Goal: Task Accomplishment & Management: Complete application form

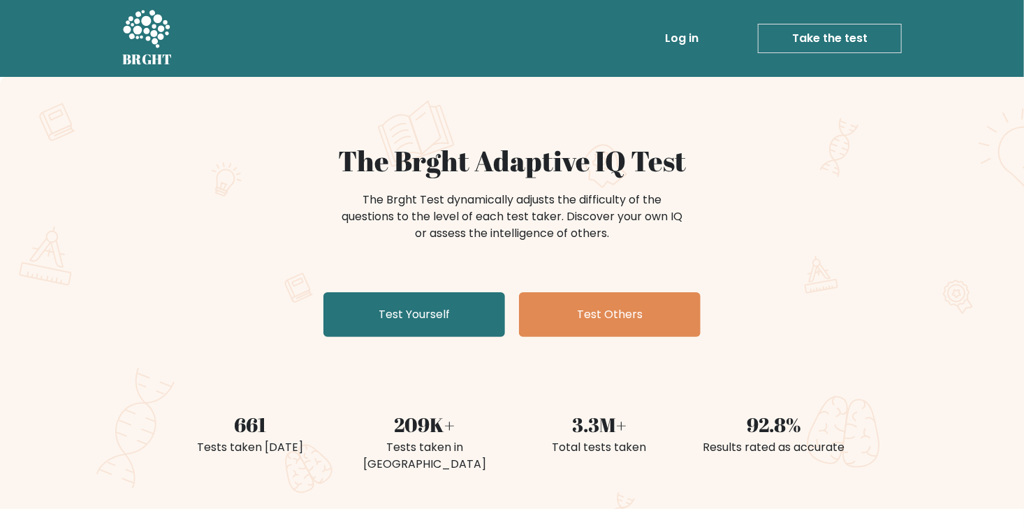
click at [683, 38] on link "Log in" at bounding box center [682, 38] width 45 height 28
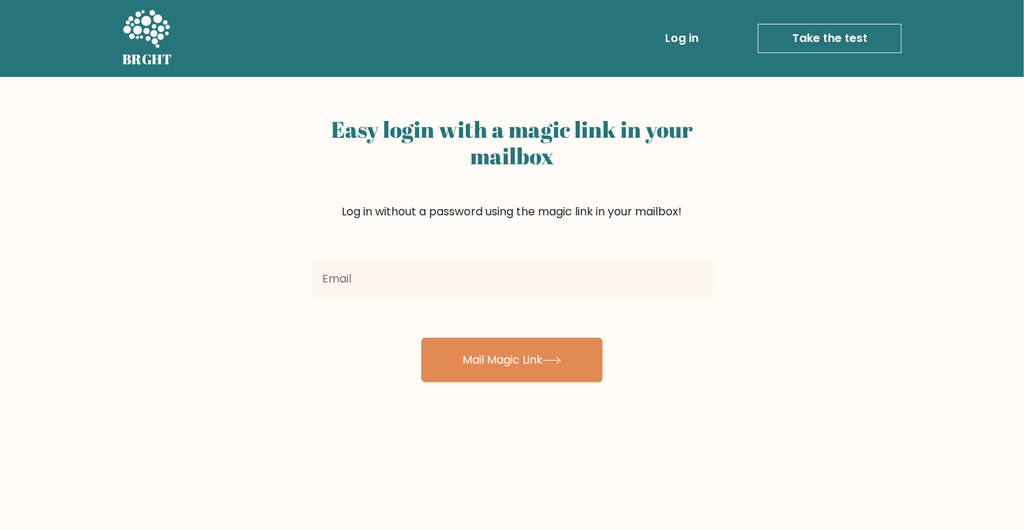
click at [570, 282] on input "email" at bounding box center [512, 278] width 402 height 39
type input "aj.bingewatch@gmail.com"
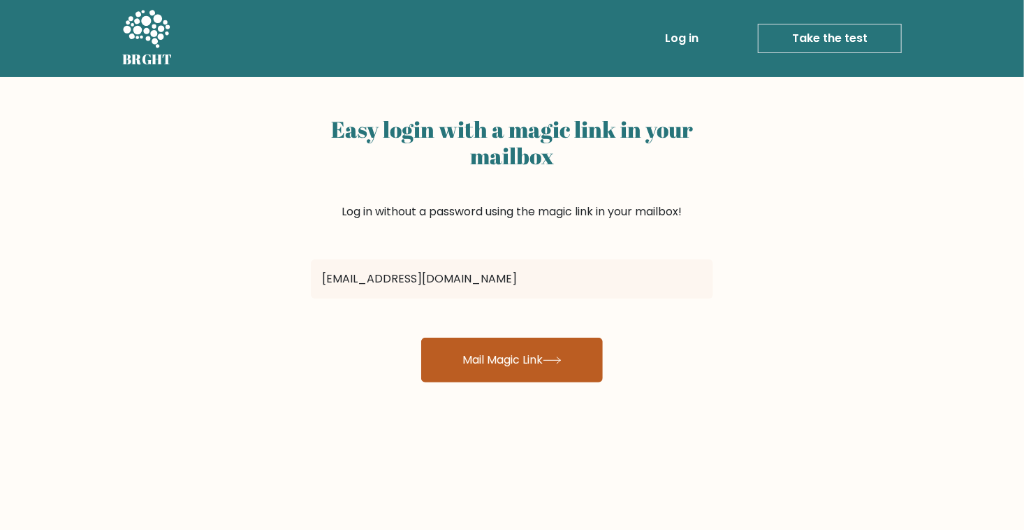
click at [531, 370] on button "Mail Magic Link" at bounding box center [512, 359] width 182 height 45
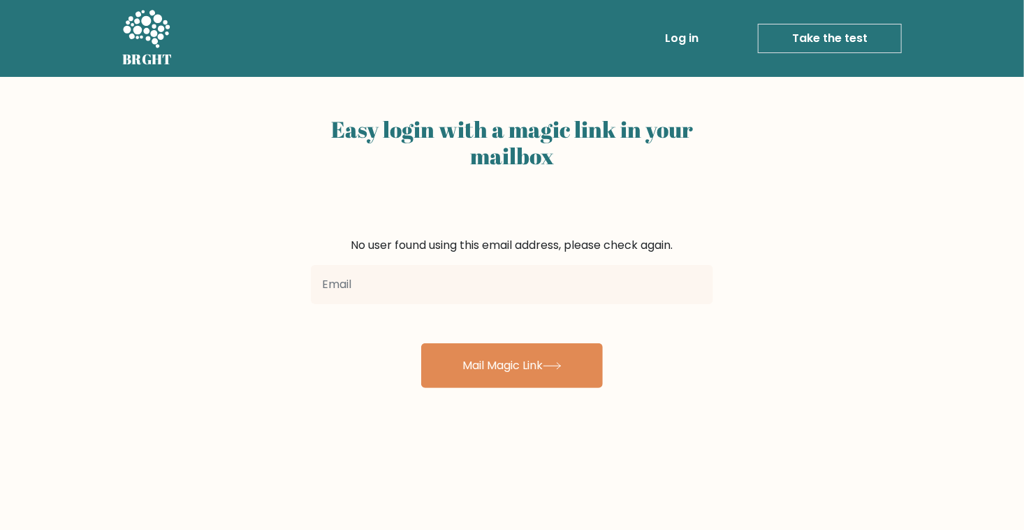
click at [689, 34] on link "Log in" at bounding box center [682, 38] width 45 height 28
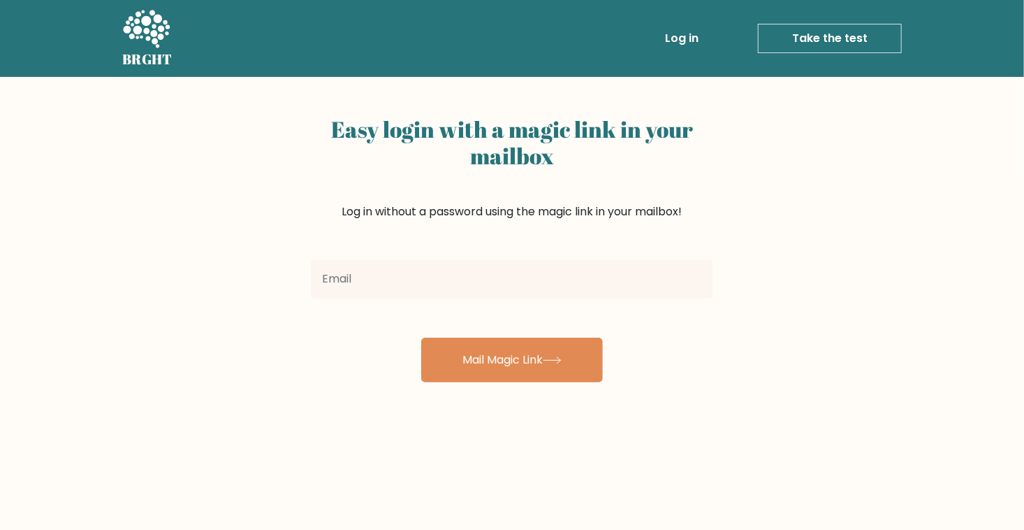
click at [803, 40] on link "Take the test" at bounding box center [830, 38] width 144 height 29
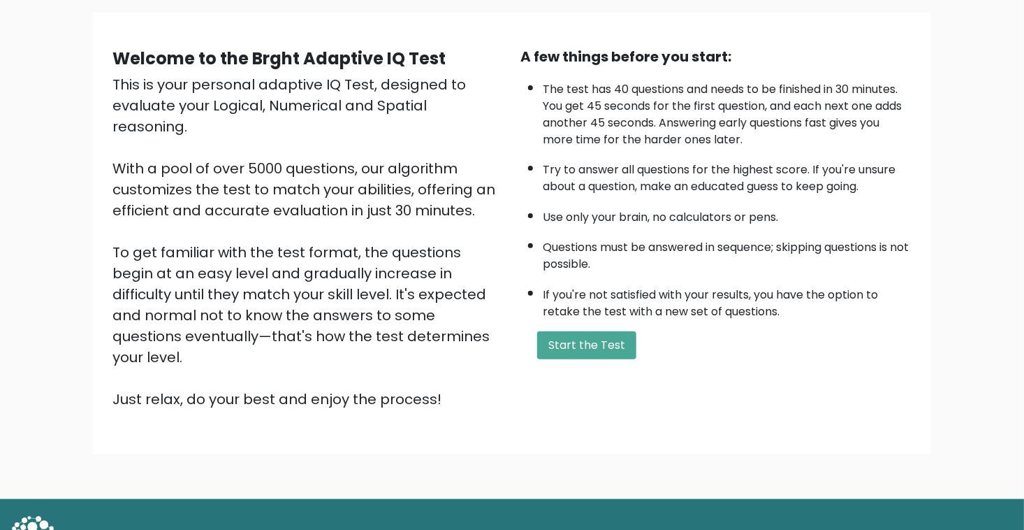
scroll to position [110, 0]
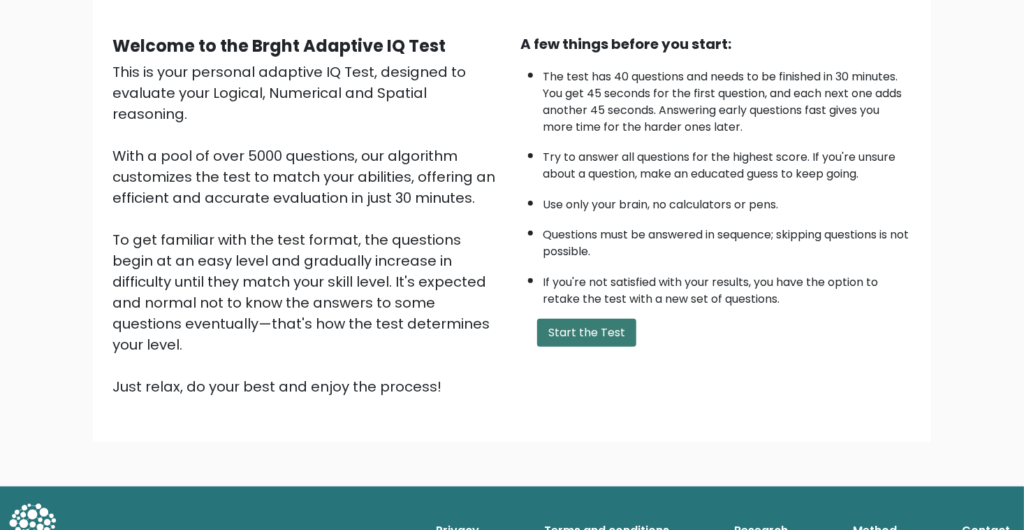
click at [609, 322] on button "Start the Test" at bounding box center [586, 333] width 99 height 28
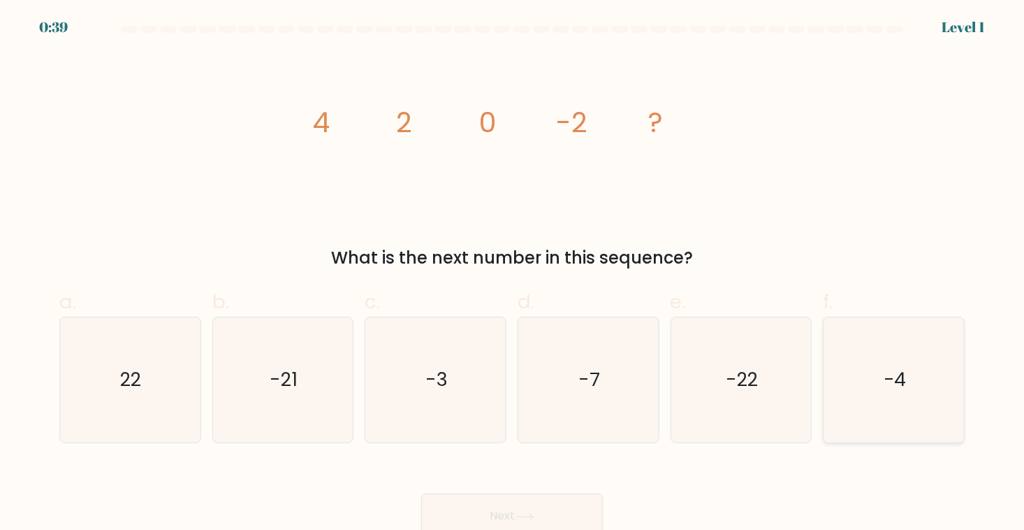
click at [854, 374] on icon "-4" at bounding box center [894, 380] width 126 height 126
click at [513, 274] on input "f. -4" at bounding box center [512, 269] width 1 height 9
radio input "true"
click at [535, 516] on icon at bounding box center [525, 517] width 19 height 8
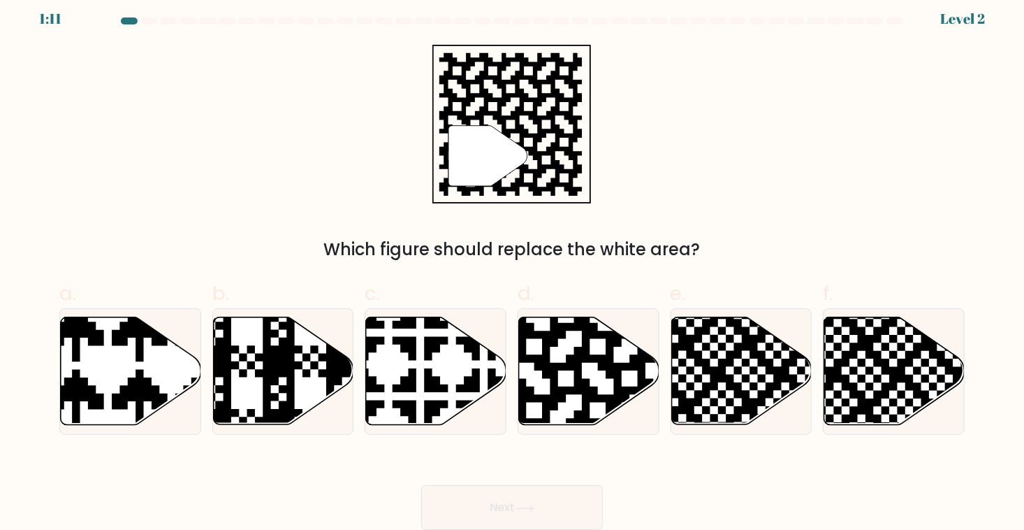
scroll to position [10, 0]
click at [567, 363] on icon at bounding box center [629, 315] width 254 height 254
click at [513, 266] on input "d." at bounding box center [512, 260] width 1 height 9
radio input "true"
click at [562, 496] on button "Next" at bounding box center [512, 507] width 182 height 45
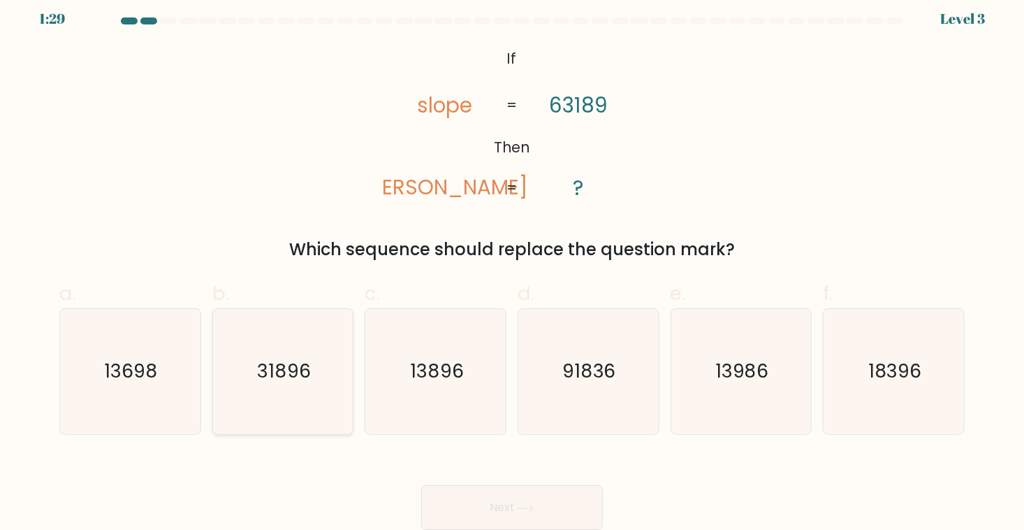
click at [296, 407] on icon "31896" at bounding box center [283, 372] width 126 height 126
click at [512, 266] on input "b. 31896" at bounding box center [512, 260] width 1 height 9
radio input "true"
click at [496, 493] on button "Next" at bounding box center [512, 507] width 182 height 45
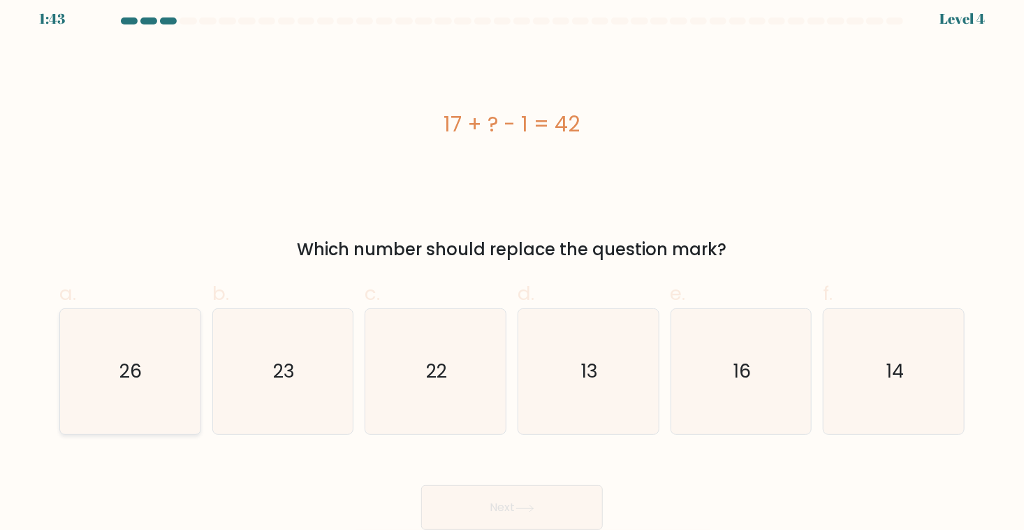
click at [149, 378] on icon "26" at bounding box center [130, 372] width 126 height 126
click at [512, 266] on input "a. 26" at bounding box center [512, 260] width 1 height 9
radio input "true"
click at [487, 490] on button "Next" at bounding box center [512, 507] width 182 height 45
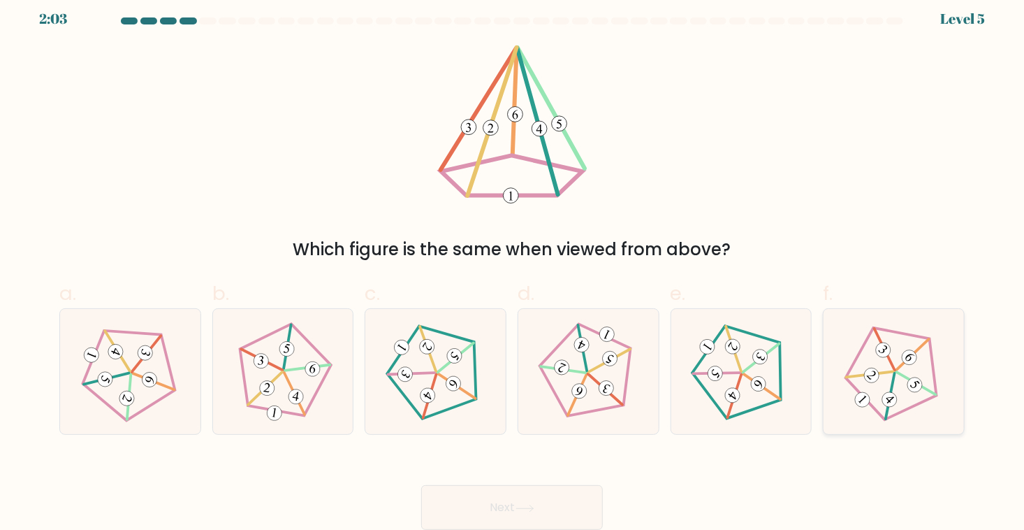
click at [892, 391] on 539 at bounding box center [890, 395] width 46 height 45
click at [513, 266] on input "f." at bounding box center [512, 260] width 1 height 9
radio input "true"
click at [565, 494] on button "Next" at bounding box center [512, 507] width 182 height 45
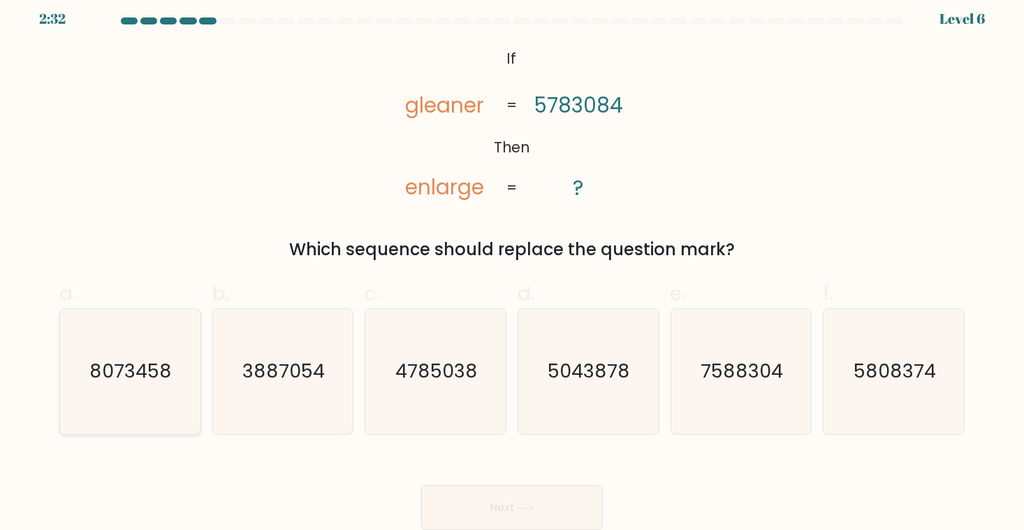
click at [142, 348] on icon "8073458" at bounding box center [130, 372] width 126 height 126
click at [512, 266] on input "a. 8073458" at bounding box center [512, 260] width 1 height 9
radio input "true"
click at [455, 503] on button "Next" at bounding box center [512, 507] width 182 height 45
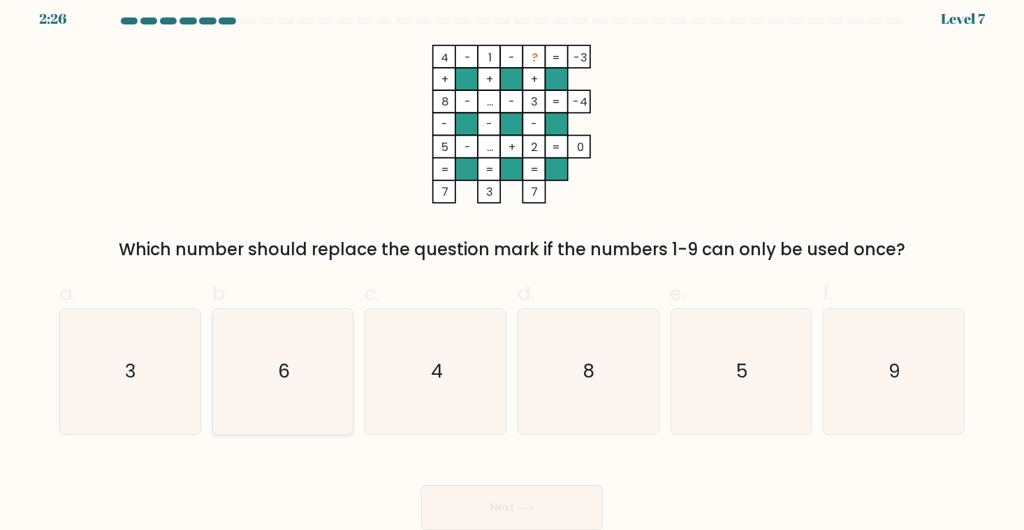
click at [263, 371] on icon "6" at bounding box center [283, 372] width 126 height 126
click at [512, 266] on input "b. 6" at bounding box center [512, 260] width 1 height 9
radio input "true"
click at [500, 491] on button "Next" at bounding box center [512, 507] width 182 height 45
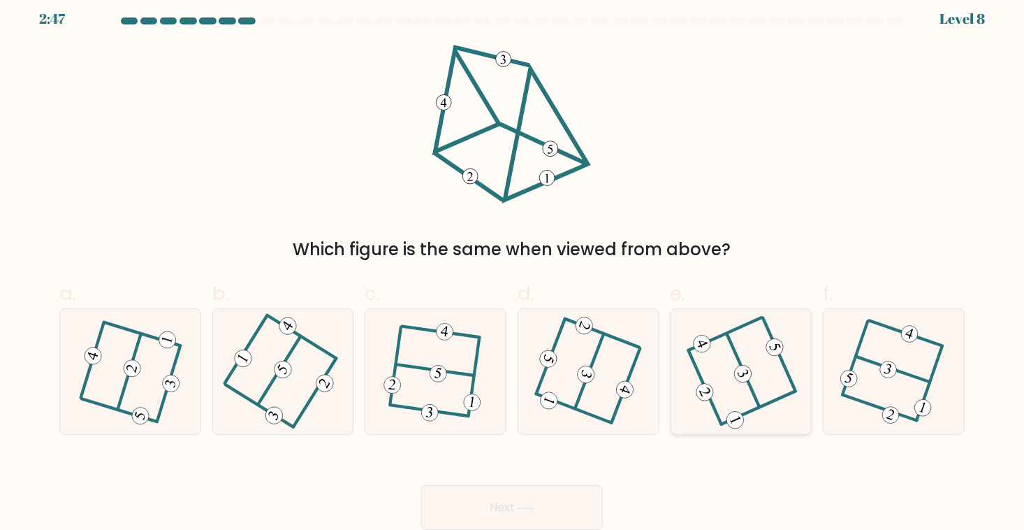
click at [761, 399] on icon at bounding box center [741, 371] width 101 height 101
click at [513, 266] on input "e." at bounding box center [512, 260] width 1 height 9
radio input "true"
click at [574, 496] on button "Next" at bounding box center [512, 507] width 182 height 45
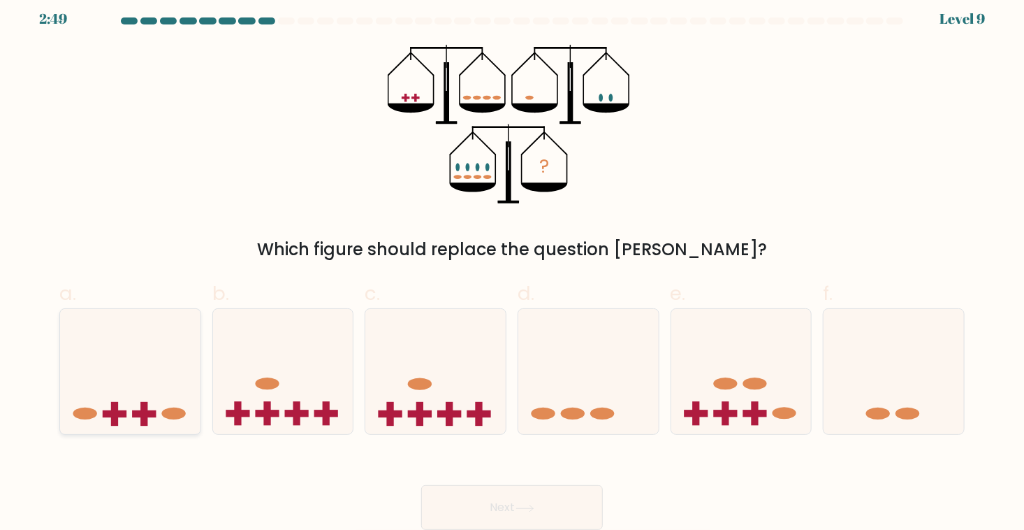
click at [163, 402] on icon at bounding box center [130, 371] width 140 height 116
click at [512, 266] on input "a." at bounding box center [512, 260] width 1 height 9
radio input "true"
click at [518, 490] on button "Next" at bounding box center [512, 507] width 182 height 45
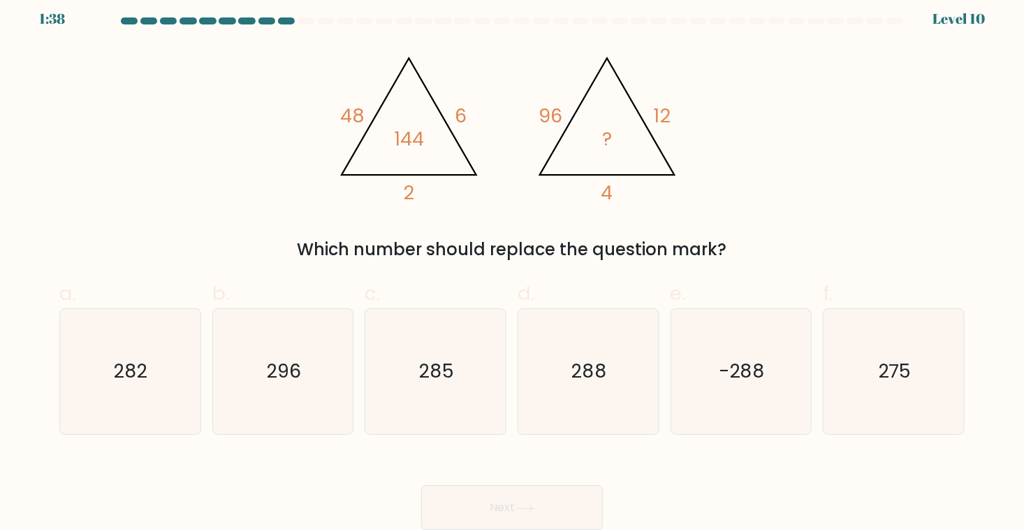
drag, startPoint x: 632, startPoint y: 376, endPoint x: 558, endPoint y: 446, distance: 101.8
click at [631, 376] on icon "288" at bounding box center [588, 372] width 126 height 126
click at [513, 266] on input "d. 288" at bounding box center [512, 260] width 1 height 9
radio input "true"
click at [493, 518] on button "Next" at bounding box center [512, 507] width 182 height 45
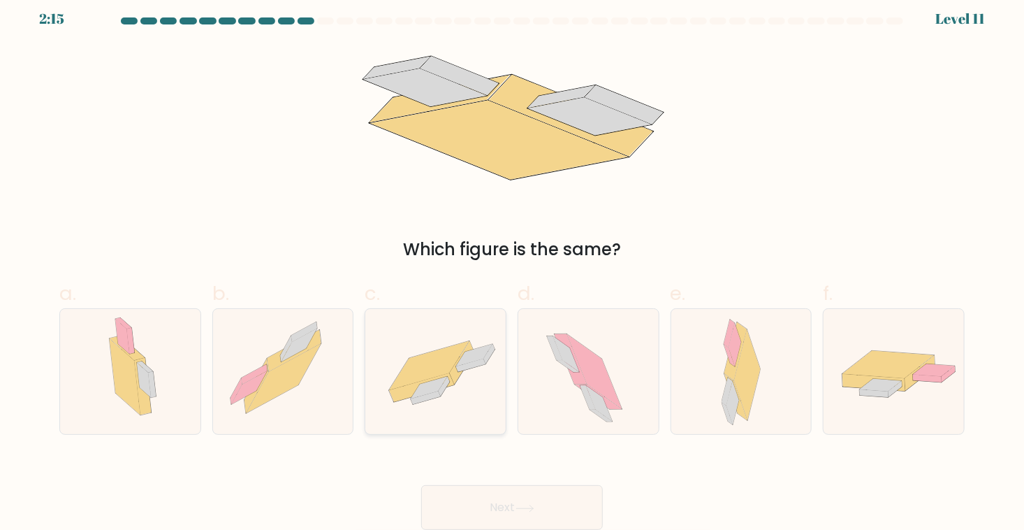
click at [406, 368] on icon at bounding box center [430, 365] width 80 height 49
click at [512, 266] on input "c." at bounding box center [512, 260] width 1 height 9
radio input "true"
click at [525, 502] on button "Next" at bounding box center [512, 507] width 182 height 45
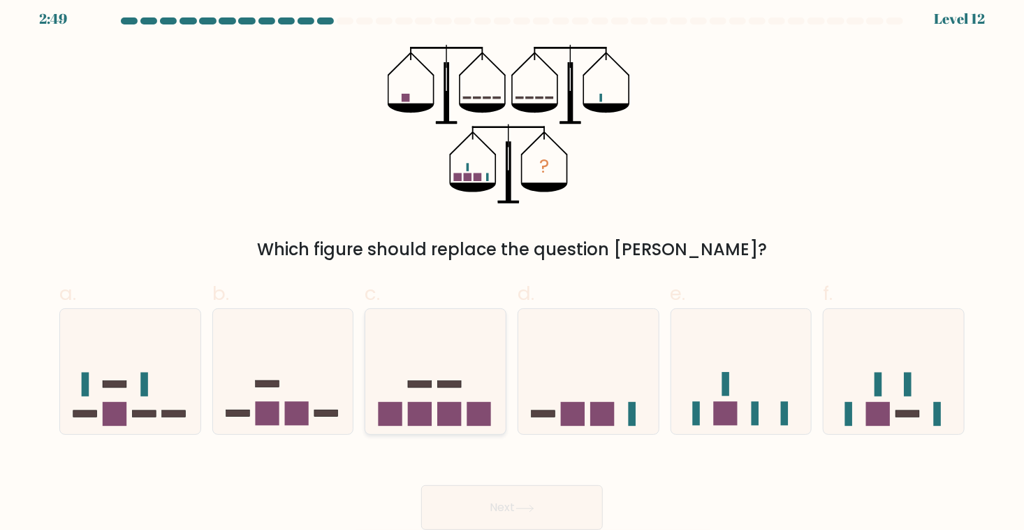
click at [480, 345] on icon at bounding box center [435, 371] width 140 height 116
click at [512, 266] on input "c." at bounding box center [512, 260] width 1 height 9
radio input "true"
click at [500, 508] on button "Next" at bounding box center [512, 507] width 182 height 45
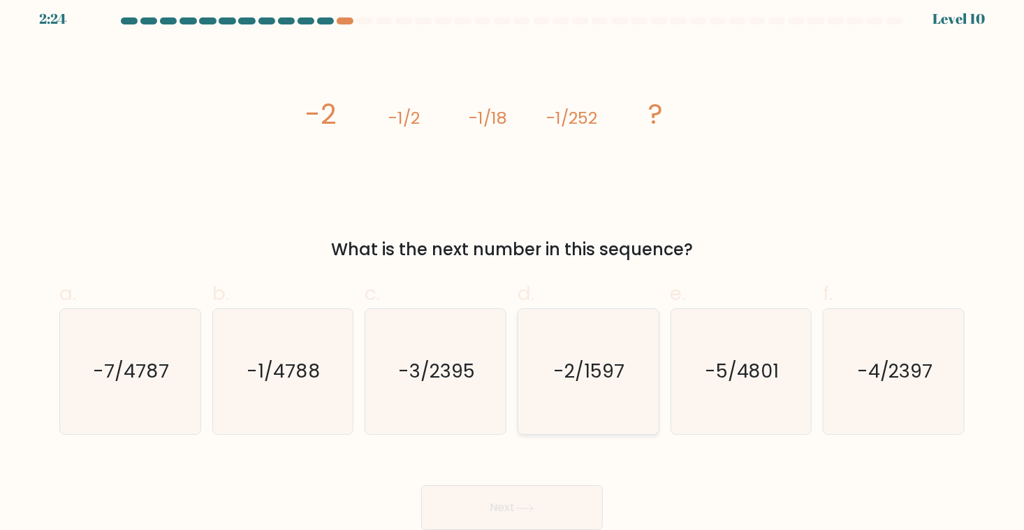
click at [625, 355] on icon "-2/1597" at bounding box center [588, 372] width 126 height 126
click at [513, 266] on input "d. -2/1597" at bounding box center [512, 260] width 1 height 9
radio input "true"
click at [537, 503] on button "Next" at bounding box center [512, 507] width 182 height 45
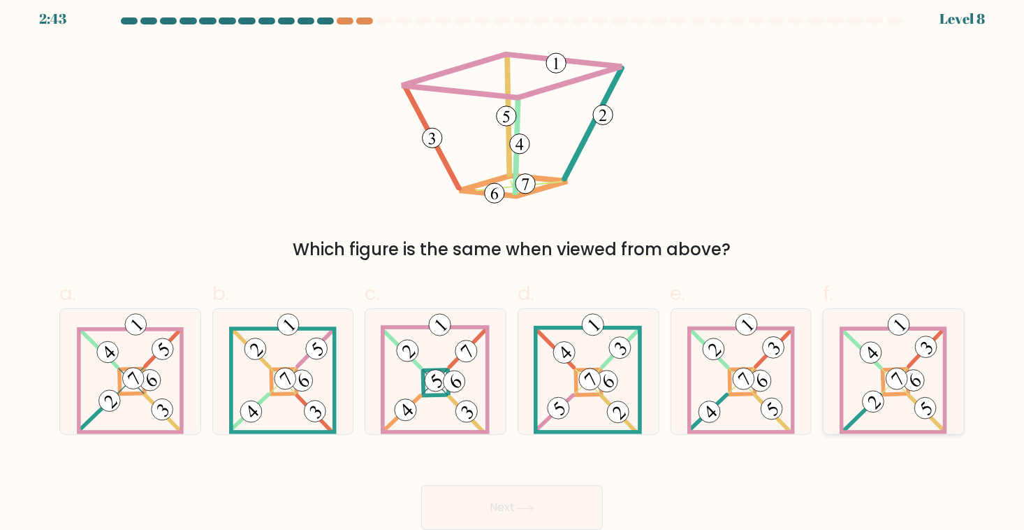
click at [890, 407] on icon at bounding box center [894, 372] width 108 height 126
click at [513, 266] on input "f." at bounding box center [512, 260] width 1 height 9
radio input "true"
click at [543, 504] on button "Next" at bounding box center [512, 507] width 182 height 45
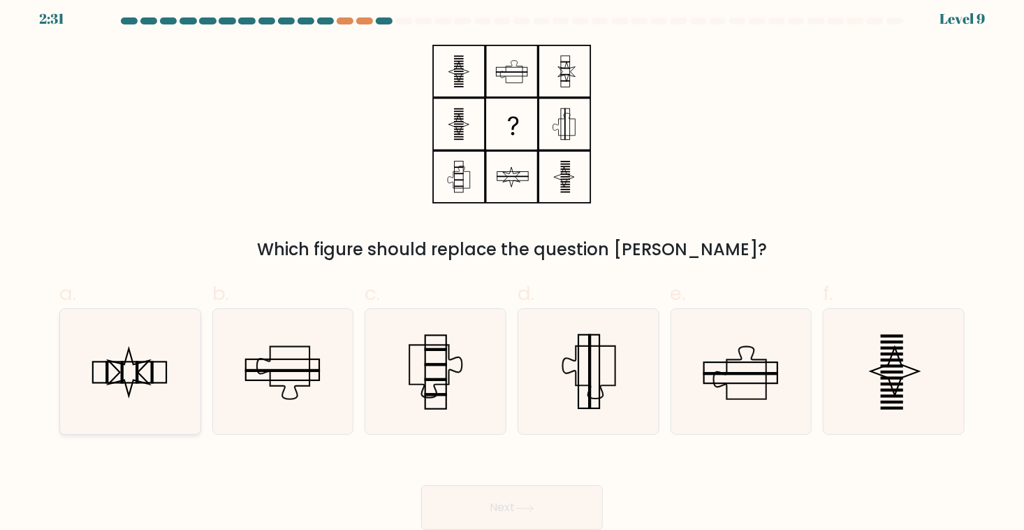
click at [156, 393] on icon at bounding box center [130, 372] width 126 height 126
click at [512, 266] on input "a." at bounding box center [512, 260] width 1 height 9
radio input "true"
click at [519, 504] on icon at bounding box center [525, 508] width 19 height 8
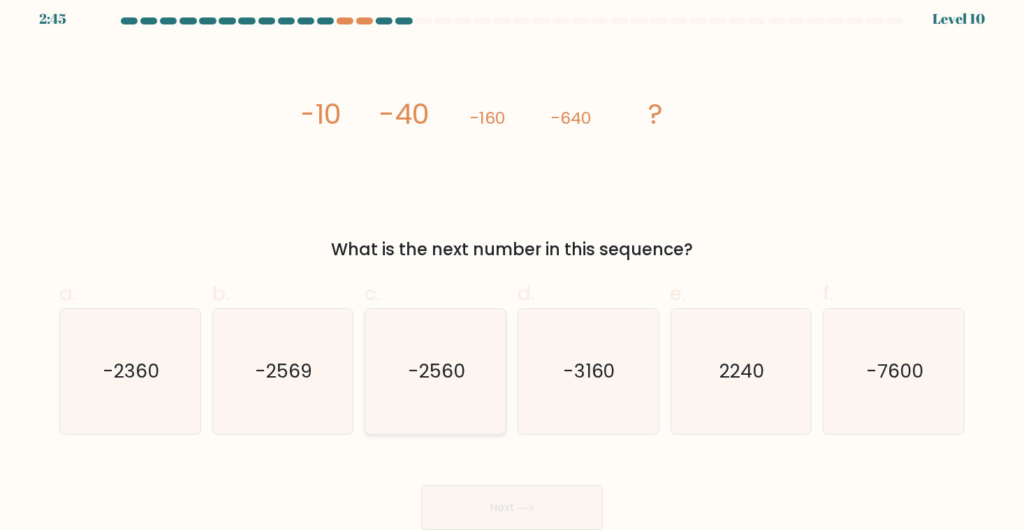
click at [458, 373] on text "-2560" at bounding box center [436, 371] width 57 height 26
click at [512, 266] on input "c. -2560" at bounding box center [512, 260] width 1 height 9
radio input "true"
drag, startPoint x: 498, startPoint y: 506, endPoint x: 491, endPoint y: 507, distance: 7.1
click at [498, 506] on button "Next" at bounding box center [512, 507] width 182 height 45
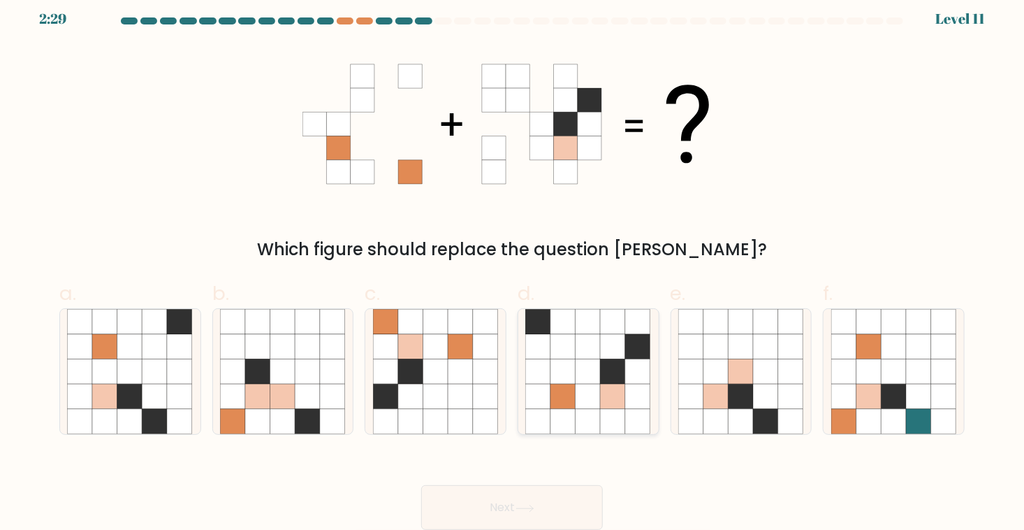
drag, startPoint x: 572, startPoint y: 385, endPoint x: 565, endPoint y: 429, distance: 44.5
click at [572, 386] on icon at bounding box center [563, 396] width 25 height 25
click at [513, 266] on input "d." at bounding box center [512, 260] width 1 height 9
radio input "true"
click at [553, 502] on button "Next" at bounding box center [512, 507] width 182 height 45
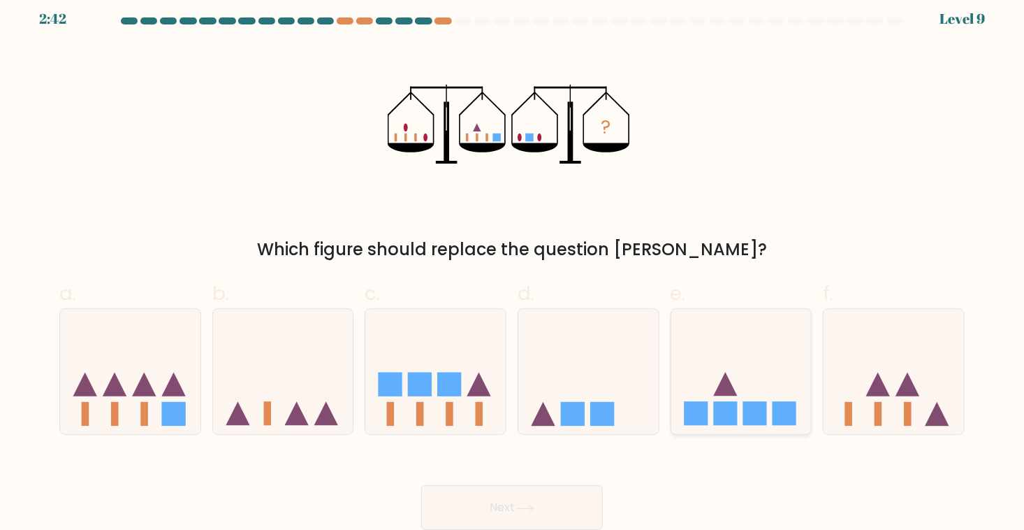
click at [697, 408] on rect at bounding box center [696, 414] width 24 height 24
click at [513, 266] on input "e." at bounding box center [512, 260] width 1 height 9
radio input "true"
click at [577, 509] on button "Next" at bounding box center [512, 507] width 182 height 45
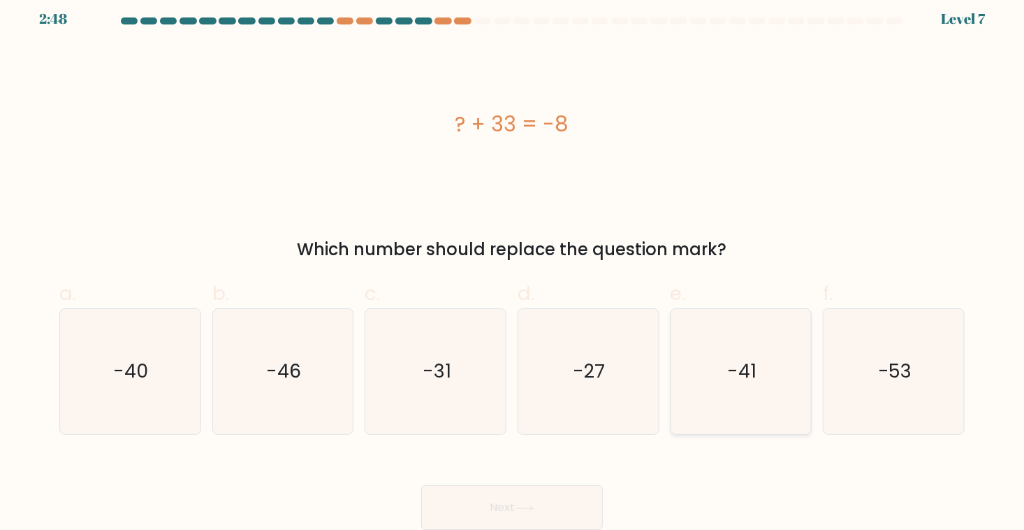
click at [765, 365] on icon "-41" at bounding box center [741, 372] width 126 height 126
click at [513, 266] on input "e. -41" at bounding box center [512, 260] width 1 height 9
radio input "true"
click at [558, 505] on button "Next" at bounding box center [512, 507] width 182 height 45
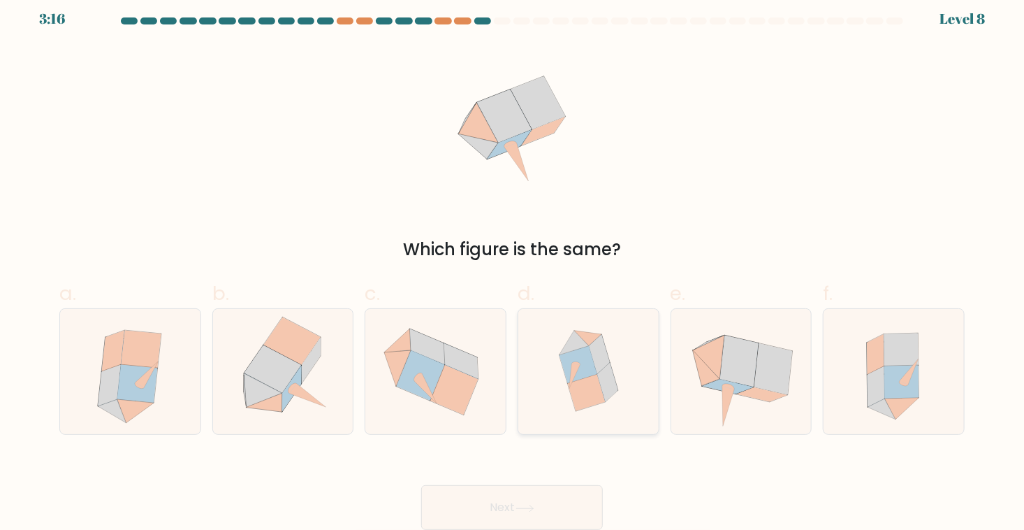
click at [604, 393] on icon at bounding box center [587, 393] width 38 height 38
click at [513, 266] on input "d." at bounding box center [512, 260] width 1 height 9
radio input "true"
click at [554, 487] on button "Next" at bounding box center [512, 507] width 182 height 45
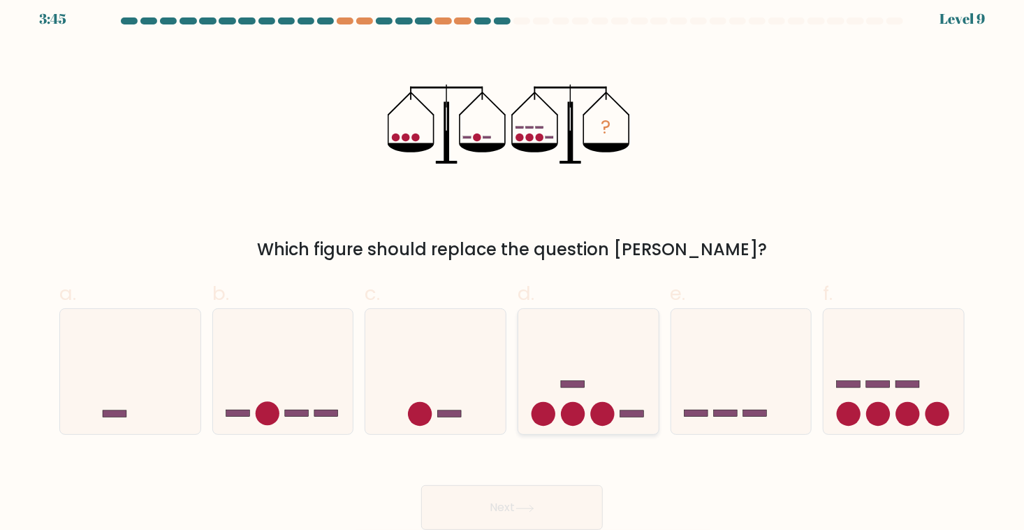
click at [585, 381] on rect at bounding box center [573, 384] width 24 height 7
click at [513, 266] on input "d." at bounding box center [512, 260] width 1 height 9
radio input "true"
click at [560, 504] on button "Next" at bounding box center [512, 507] width 182 height 45
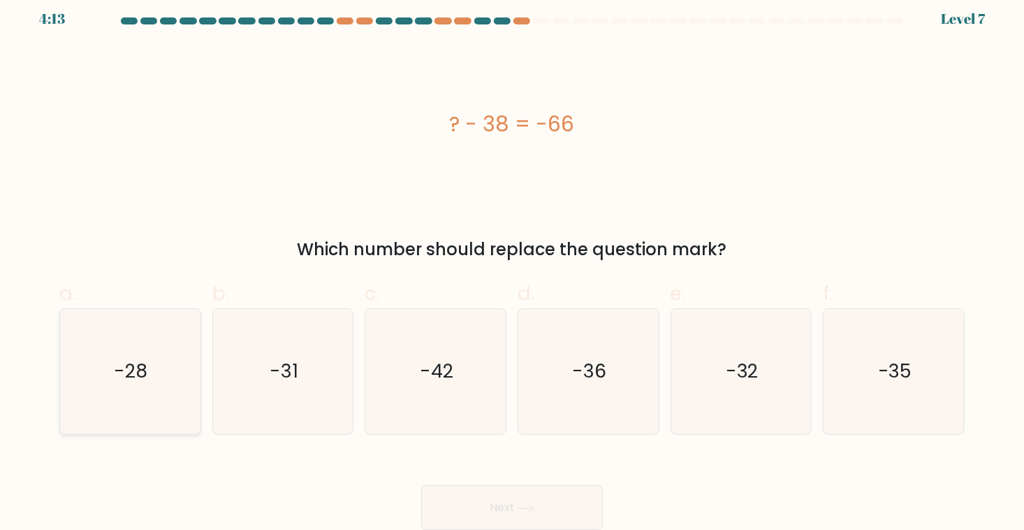
click at [137, 360] on text "-28" at bounding box center [132, 371] width 34 height 26
click at [512, 266] on input "a. -28" at bounding box center [512, 260] width 1 height 9
radio input "true"
click at [498, 500] on button "Next" at bounding box center [512, 507] width 182 height 45
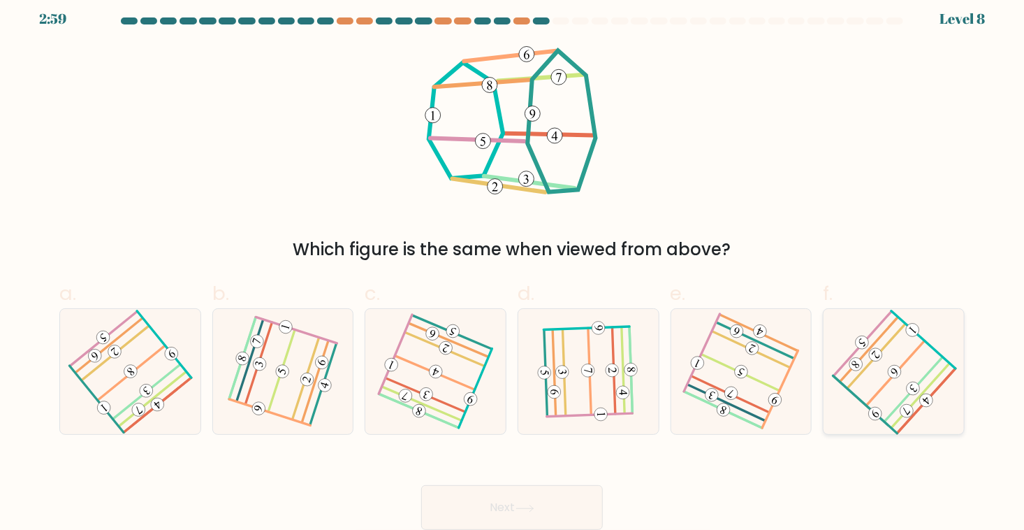
click at [931, 337] on icon at bounding box center [894, 371] width 101 height 101
click at [513, 266] on input "f." at bounding box center [512, 260] width 1 height 9
radio input "true"
click at [559, 499] on button "Next" at bounding box center [512, 507] width 182 height 45
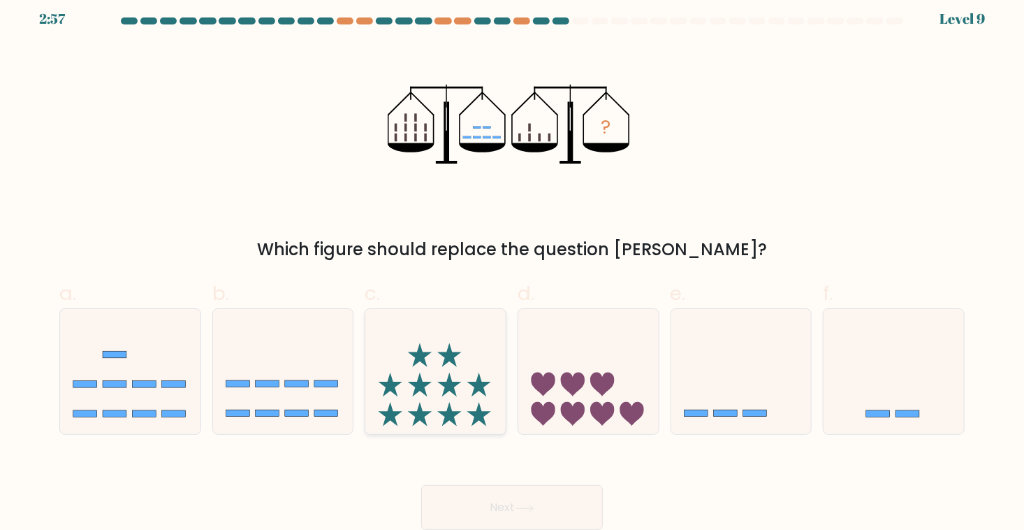
click at [465, 388] on icon at bounding box center [435, 371] width 140 height 116
click at [512, 266] on input "c." at bounding box center [512, 260] width 1 height 9
radio input "true"
click at [515, 512] on button "Next" at bounding box center [512, 507] width 182 height 45
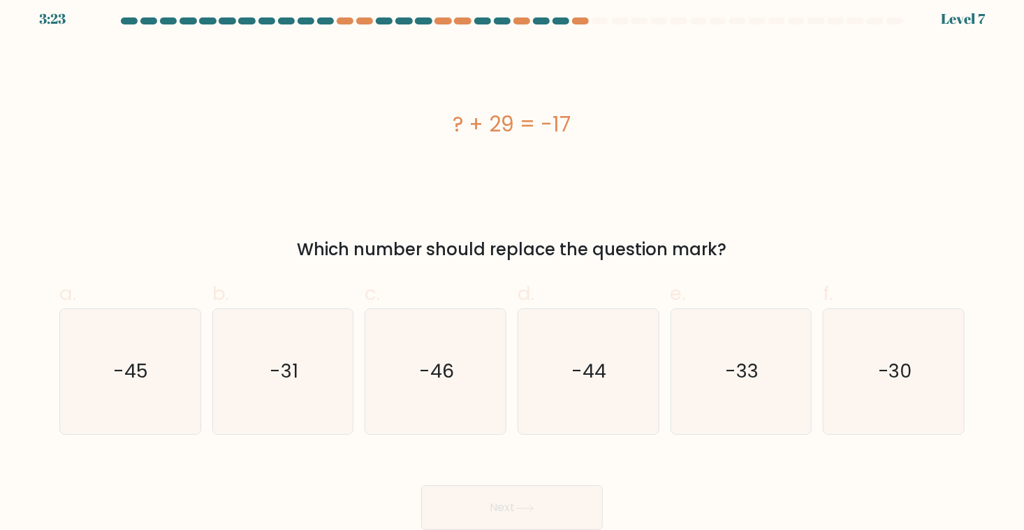
click at [445, 439] on form "a." at bounding box center [512, 273] width 1024 height 512
click at [439, 396] on icon "-46" at bounding box center [436, 372] width 126 height 126
click at [512, 266] on input "c. -46" at bounding box center [512, 260] width 1 height 9
radio input "true"
click at [504, 502] on button "Next" at bounding box center [512, 507] width 182 height 45
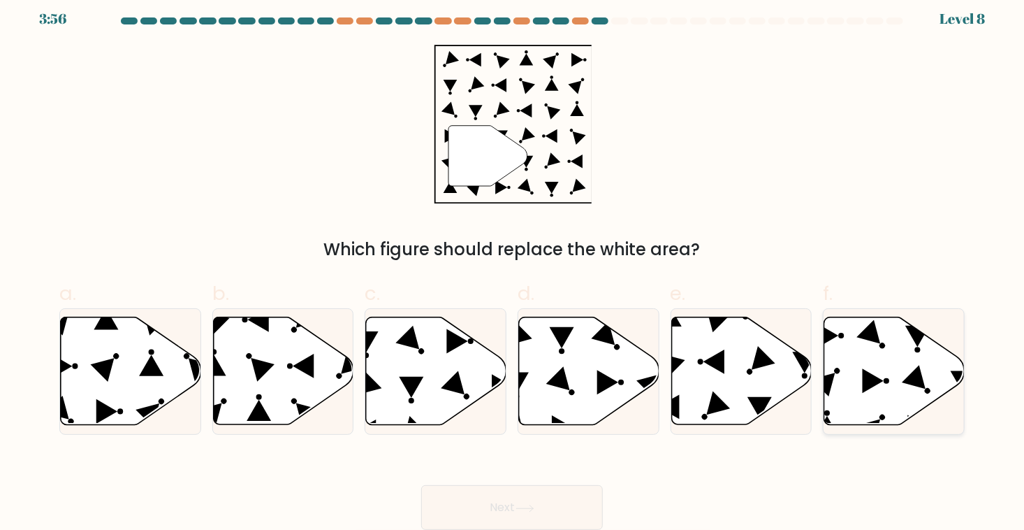
click at [915, 354] on icon at bounding box center [894, 371] width 140 height 108
click at [513, 266] on input "f." at bounding box center [512, 260] width 1 height 9
radio input "true"
click at [516, 501] on button "Next" at bounding box center [512, 507] width 182 height 45
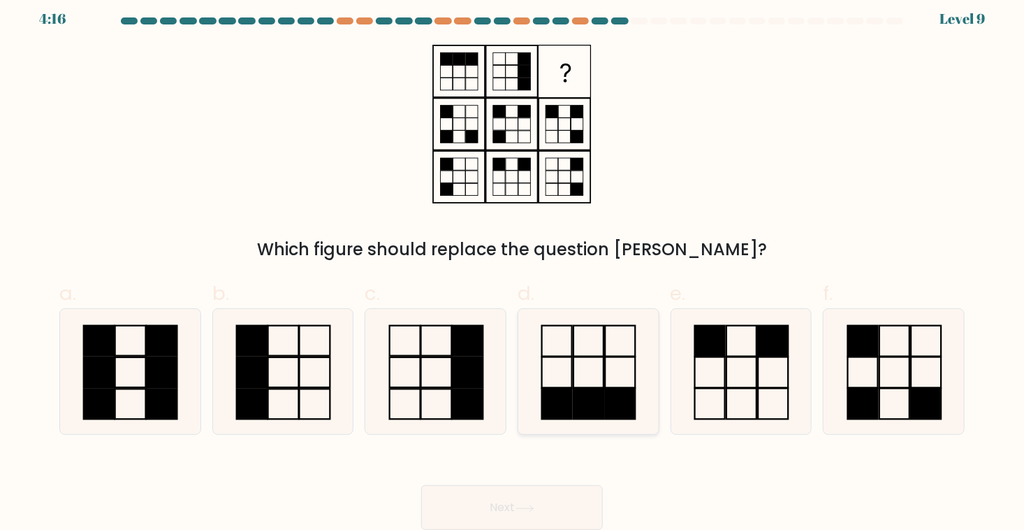
click at [604, 374] on icon at bounding box center [588, 372] width 126 height 126
click at [513, 266] on input "d." at bounding box center [512, 260] width 1 height 9
radio input "true"
click at [528, 497] on button "Next" at bounding box center [512, 507] width 182 height 45
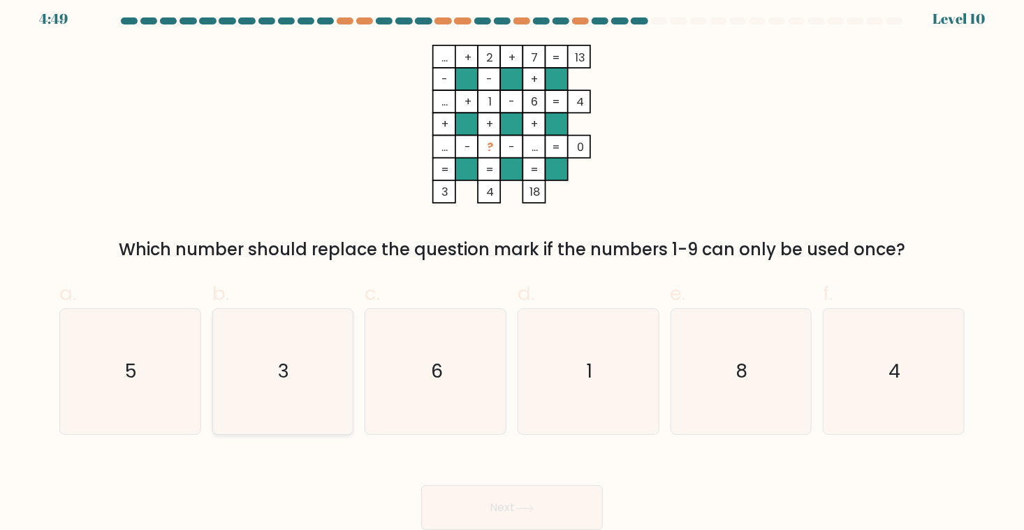
click at [333, 384] on icon "3" at bounding box center [283, 372] width 126 height 126
click at [512, 266] on input "b. 3" at bounding box center [512, 260] width 1 height 9
radio input "true"
click at [548, 490] on button "Next" at bounding box center [512, 507] width 182 height 45
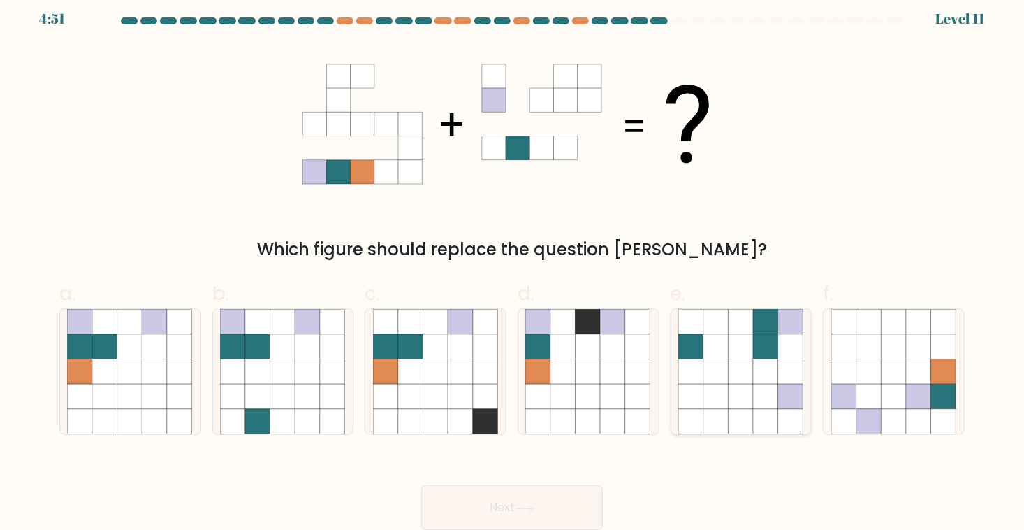
click at [719, 355] on icon at bounding box center [716, 346] width 25 height 25
click at [513, 266] on input "e." at bounding box center [512, 260] width 1 height 9
radio input "true"
click at [534, 499] on button "Next" at bounding box center [512, 507] width 182 height 45
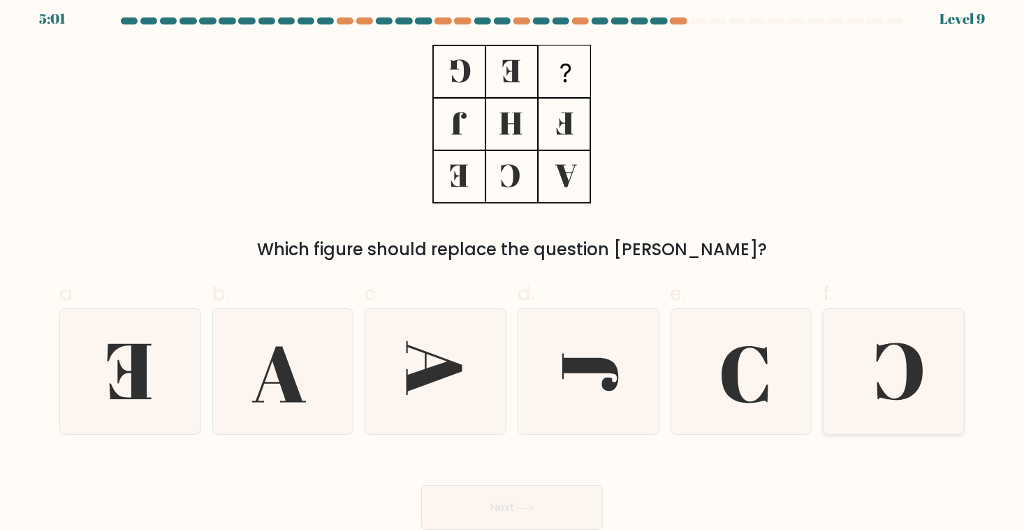
click at [895, 398] on icon at bounding box center [900, 371] width 47 height 57
click at [513, 266] on input "f." at bounding box center [512, 260] width 1 height 9
radio input "true"
click at [548, 496] on button "Next" at bounding box center [512, 507] width 182 height 45
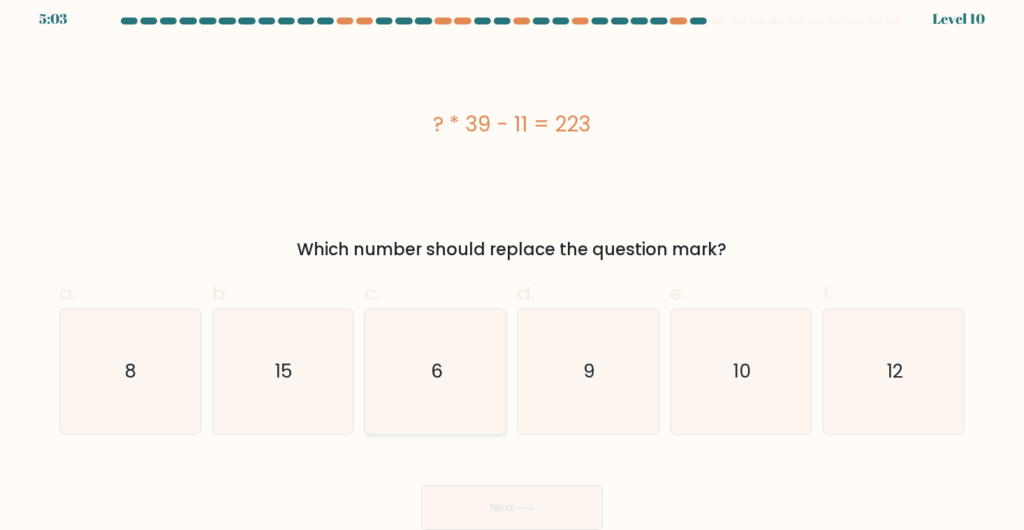
click at [493, 399] on icon "6" at bounding box center [436, 372] width 126 height 126
click at [512, 266] on input "c. 6" at bounding box center [512, 260] width 1 height 9
radio input "true"
click at [512, 507] on button "Next" at bounding box center [512, 507] width 182 height 45
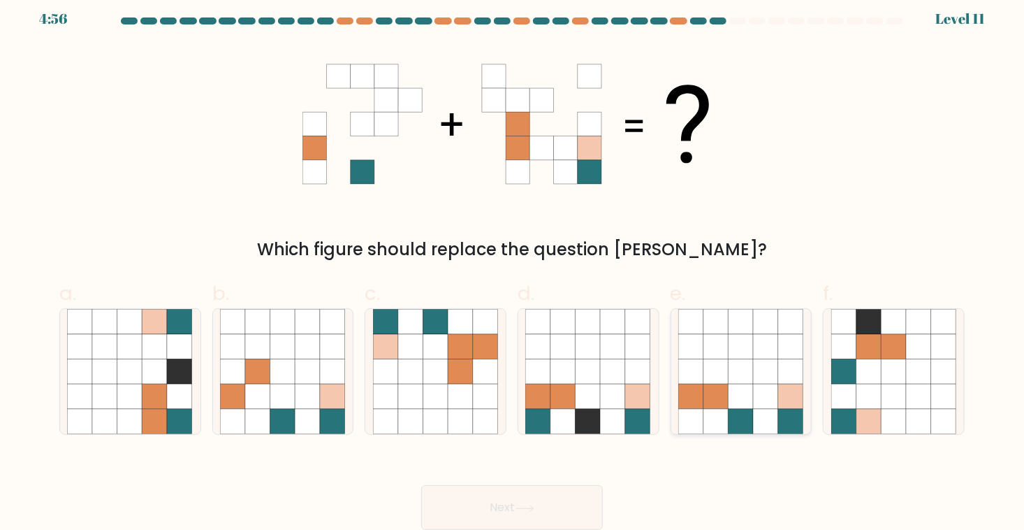
drag, startPoint x: 776, startPoint y: 370, endPoint x: 725, endPoint y: 428, distance: 77.3
click at [776, 370] on icon at bounding box center [766, 371] width 25 height 25
click at [513, 266] on input "e." at bounding box center [512, 260] width 1 height 9
radio input "true"
click at [565, 488] on button "Next" at bounding box center [512, 507] width 182 height 45
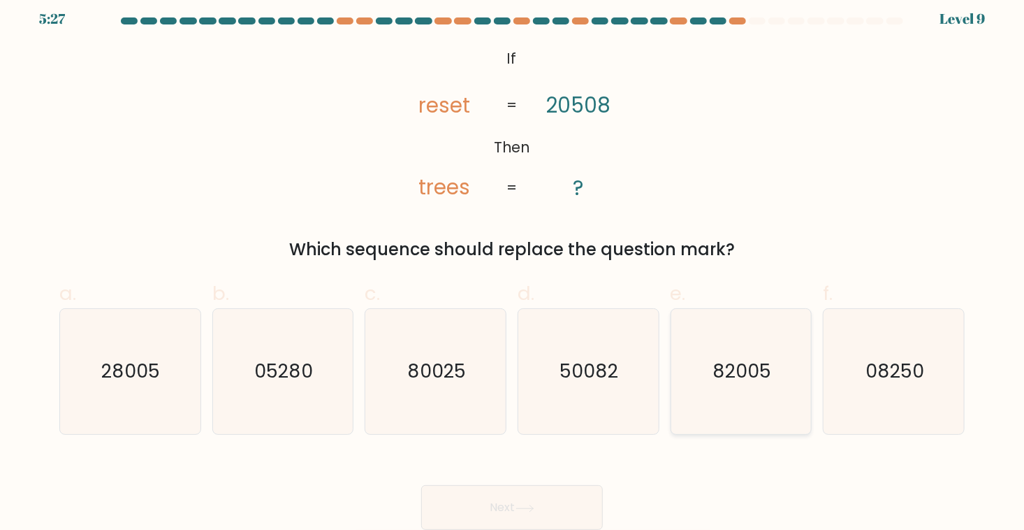
click at [739, 356] on icon "82005" at bounding box center [741, 372] width 126 height 126
click at [513, 266] on input "e. 82005" at bounding box center [512, 260] width 1 height 9
radio input "true"
click at [553, 493] on button "Next" at bounding box center [512, 507] width 182 height 45
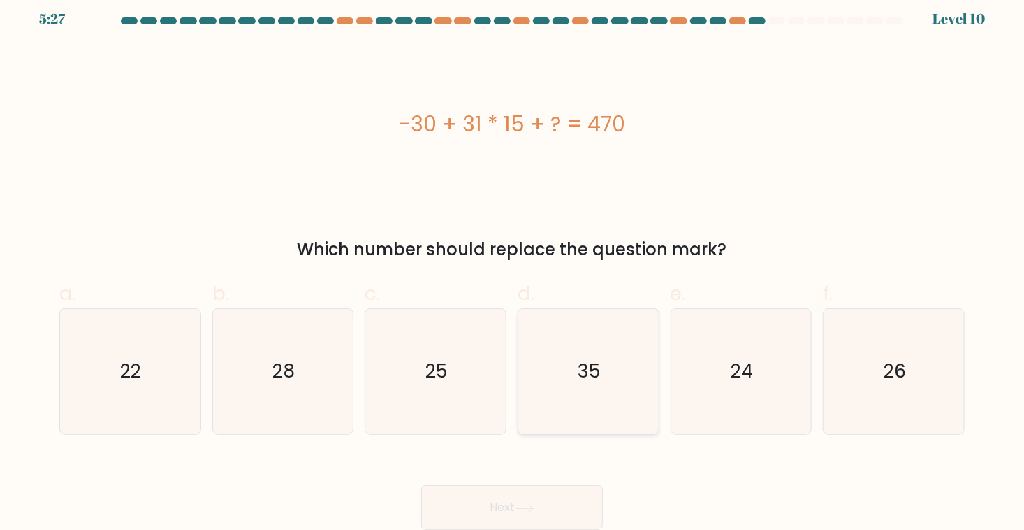
click at [616, 370] on icon "35" at bounding box center [588, 372] width 126 height 126
click at [513, 266] on input "d. 35" at bounding box center [512, 260] width 1 height 9
radio input "true"
click at [543, 497] on button "Next" at bounding box center [512, 507] width 182 height 45
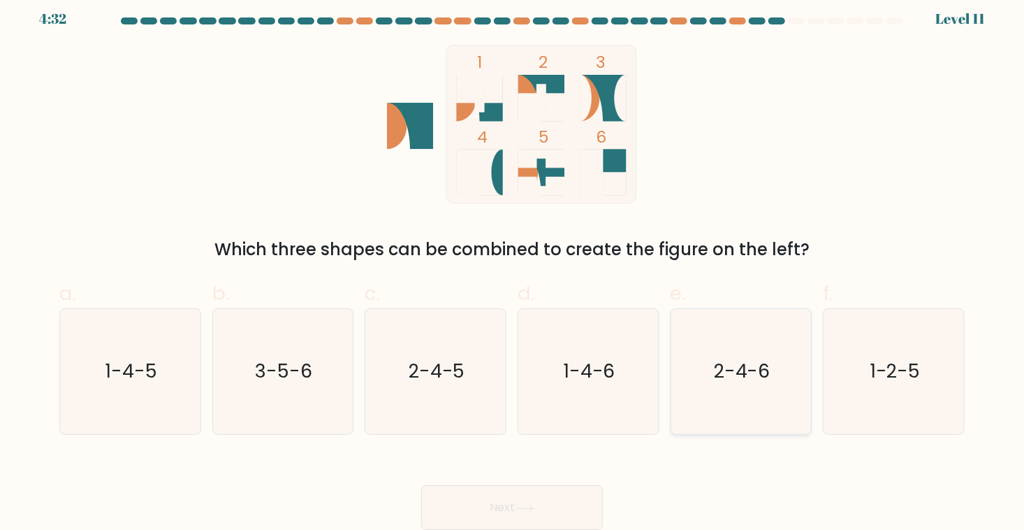
click at [769, 365] on text "2-4-6" at bounding box center [742, 371] width 57 height 26
click at [513, 266] on input "e. 2-4-6" at bounding box center [512, 260] width 1 height 9
radio input "true"
click at [557, 496] on button "Next" at bounding box center [512, 507] width 182 height 45
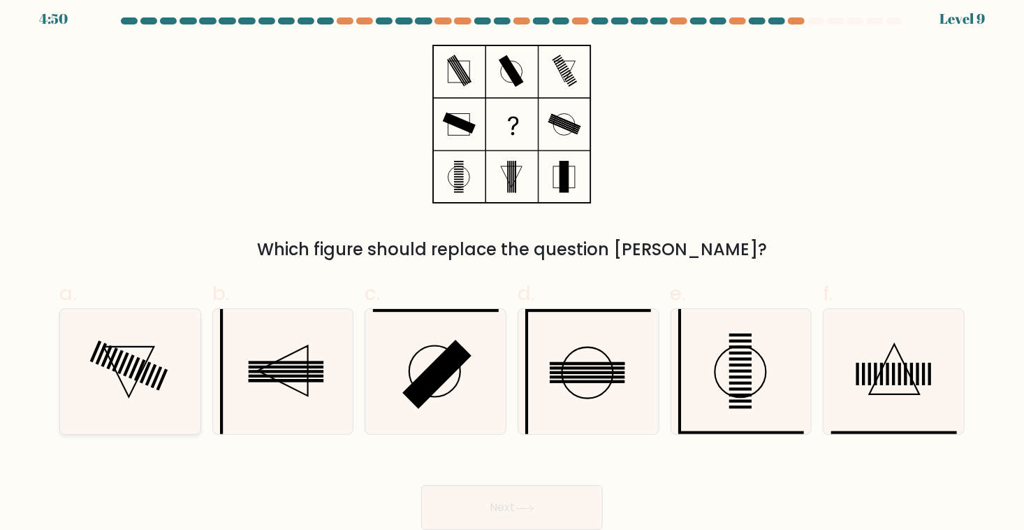
click at [139, 331] on icon at bounding box center [130, 372] width 126 height 126
click at [512, 266] on input "a." at bounding box center [512, 260] width 1 height 9
radio input "true"
click at [560, 507] on button "Next" at bounding box center [512, 507] width 182 height 45
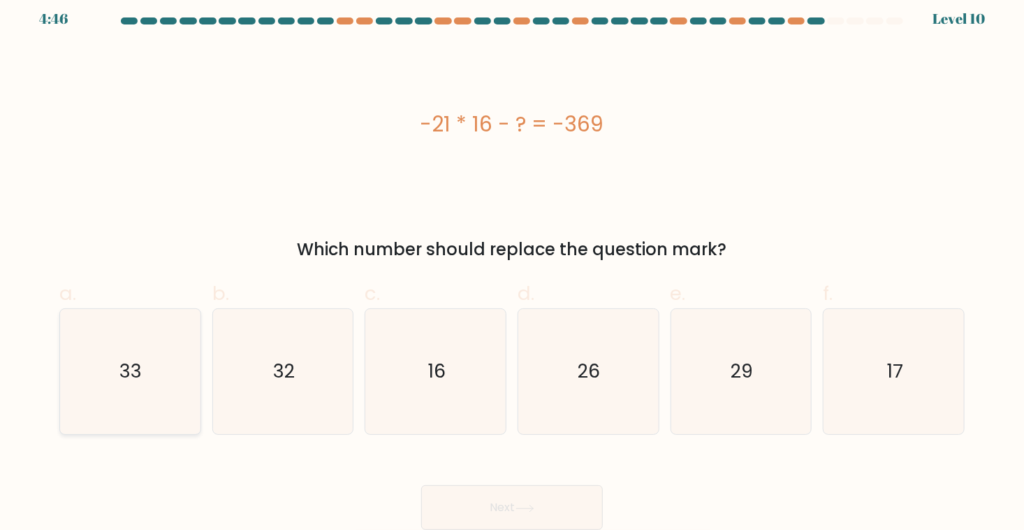
click at [174, 340] on icon "33" at bounding box center [130, 372] width 126 height 126
click at [512, 266] on input "a. 33" at bounding box center [512, 260] width 1 height 9
radio input "true"
click at [514, 501] on button "Next" at bounding box center [512, 507] width 182 height 45
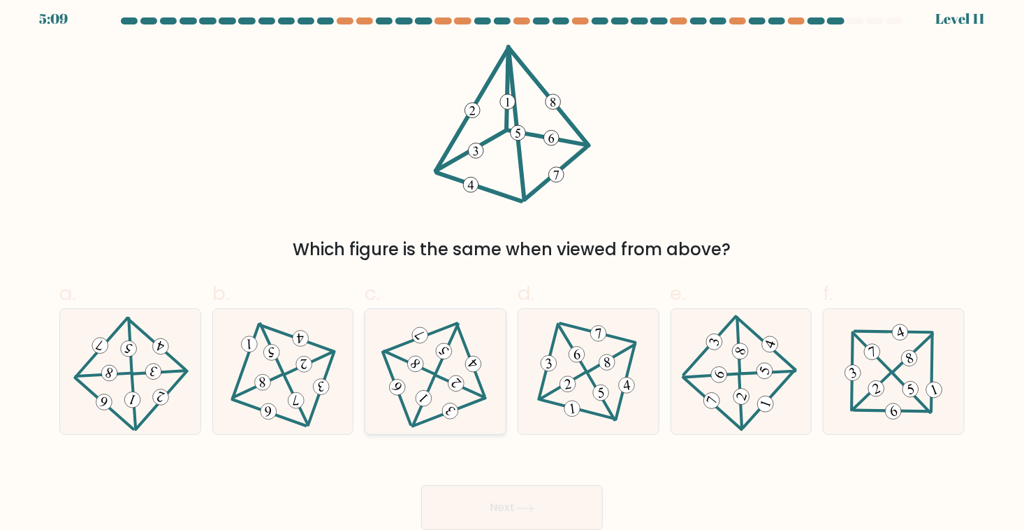
click at [443, 353] on 704 at bounding box center [444, 351] width 22 height 22
click at [512, 266] on input "c." at bounding box center [512, 260] width 1 height 9
radio input "true"
click at [473, 505] on button "Next" at bounding box center [512, 507] width 182 height 45
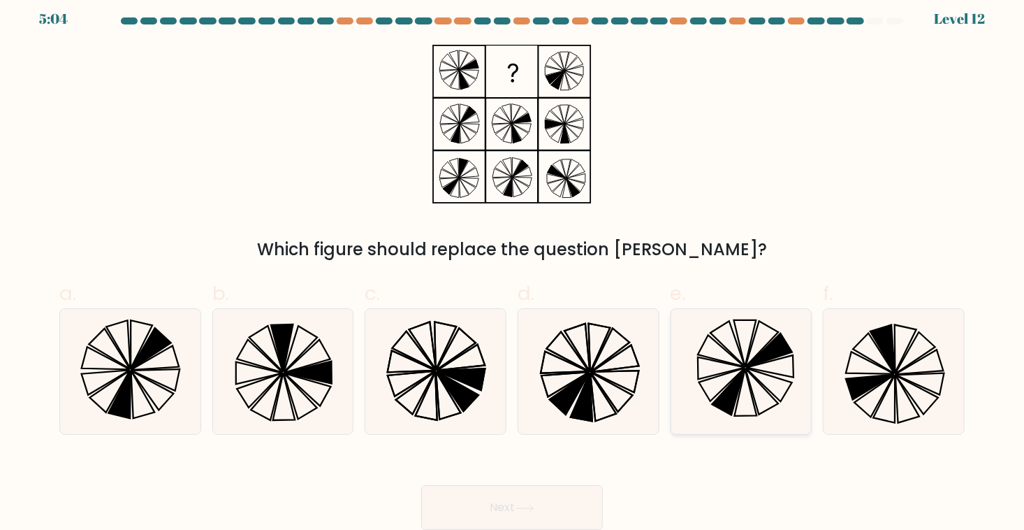
click at [739, 362] on icon at bounding box center [741, 372] width 126 height 126
click at [513, 266] on input "e." at bounding box center [512, 260] width 1 height 9
radio input "true"
click at [560, 512] on button "Next" at bounding box center [512, 507] width 182 height 45
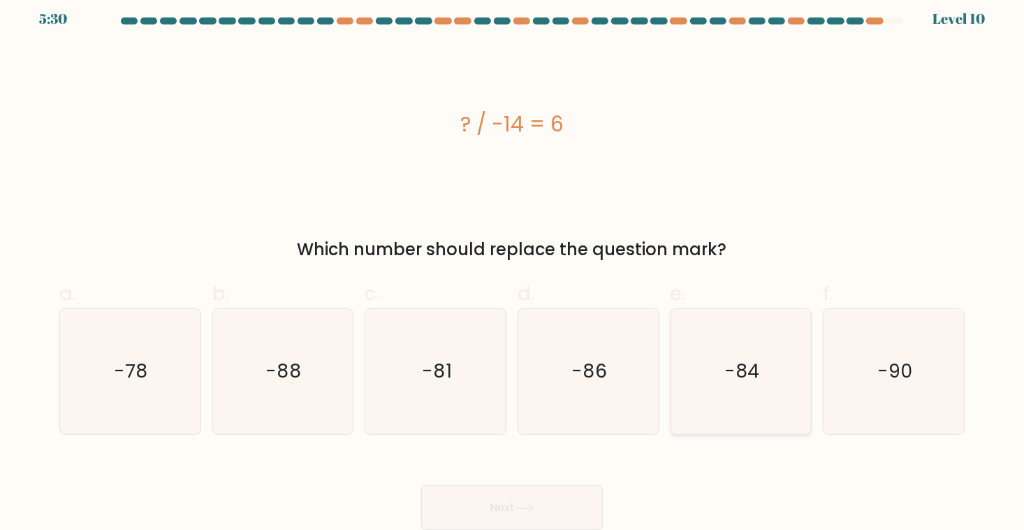
click at [783, 379] on icon "-84" at bounding box center [741, 372] width 126 height 126
click at [513, 266] on input "e. -84" at bounding box center [512, 260] width 1 height 9
radio input "true"
click at [534, 497] on button "Next" at bounding box center [512, 507] width 182 height 45
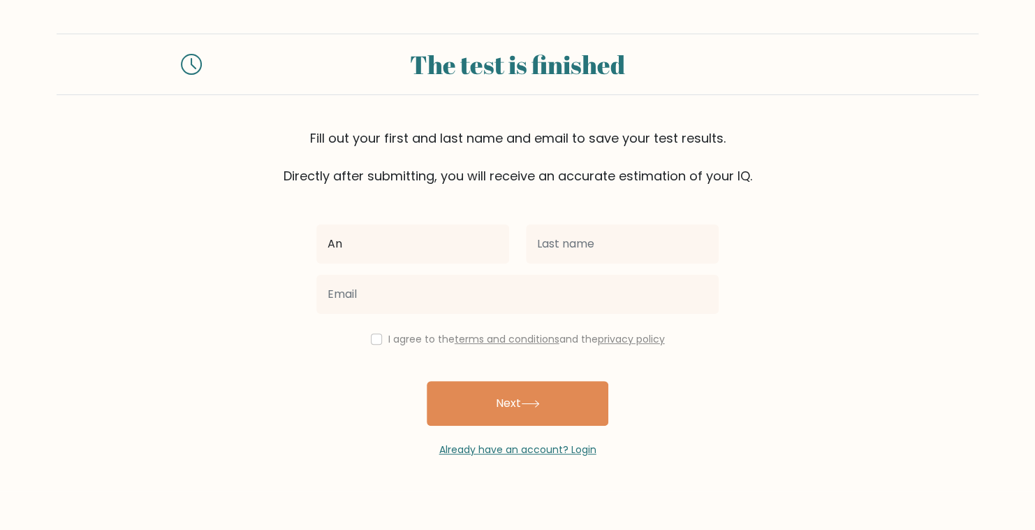
type input "Angelika"
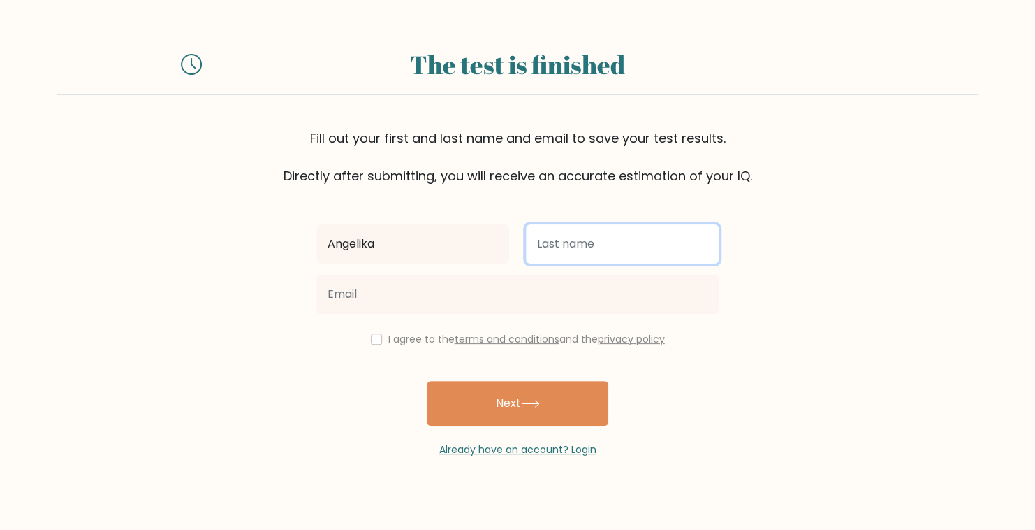
click at [625, 247] on input "text" at bounding box center [622, 243] width 193 height 39
type input "Camacho"
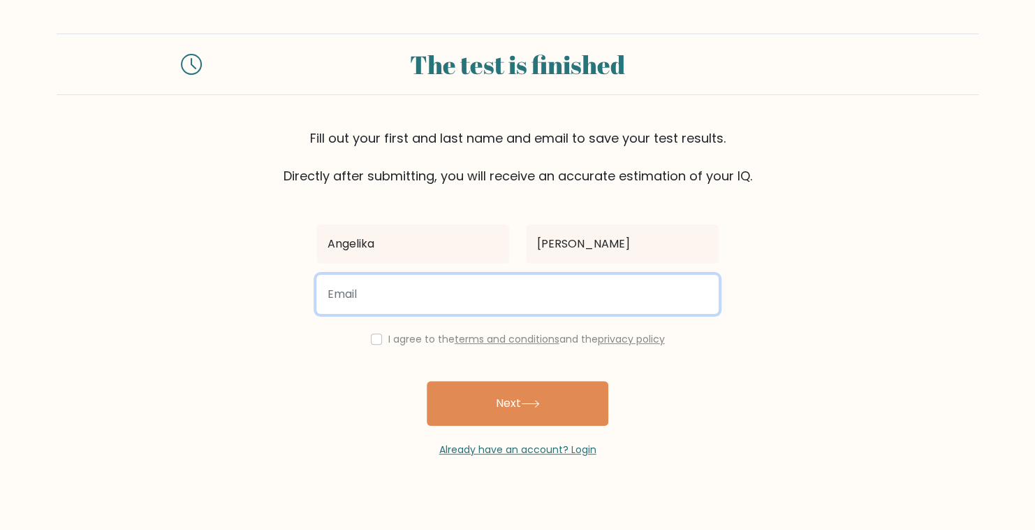
click at [571, 293] on input "email" at bounding box center [518, 294] width 402 height 39
type input "anglka.cmch@gmail.com"
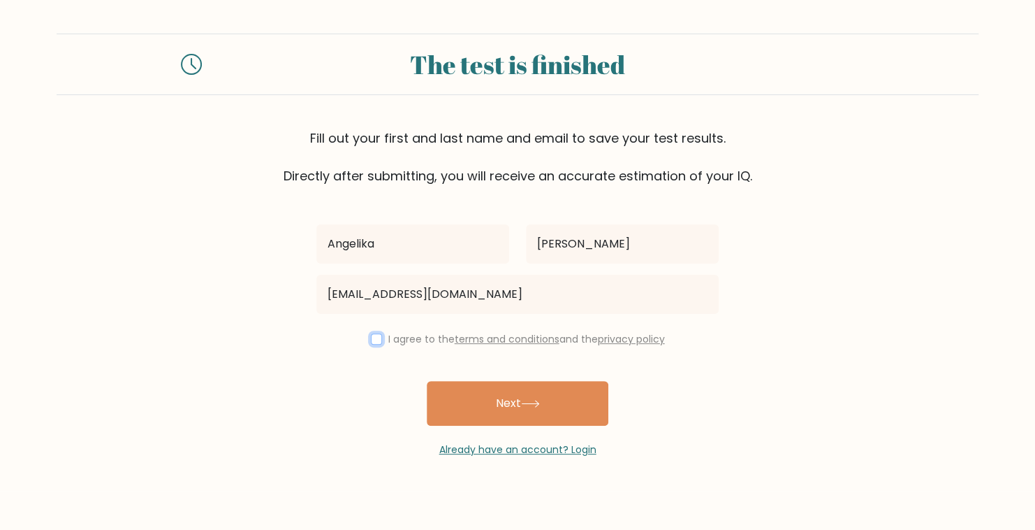
click at [371, 342] on input "checkbox" at bounding box center [376, 338] width 11 height 11
checkbox input "true"
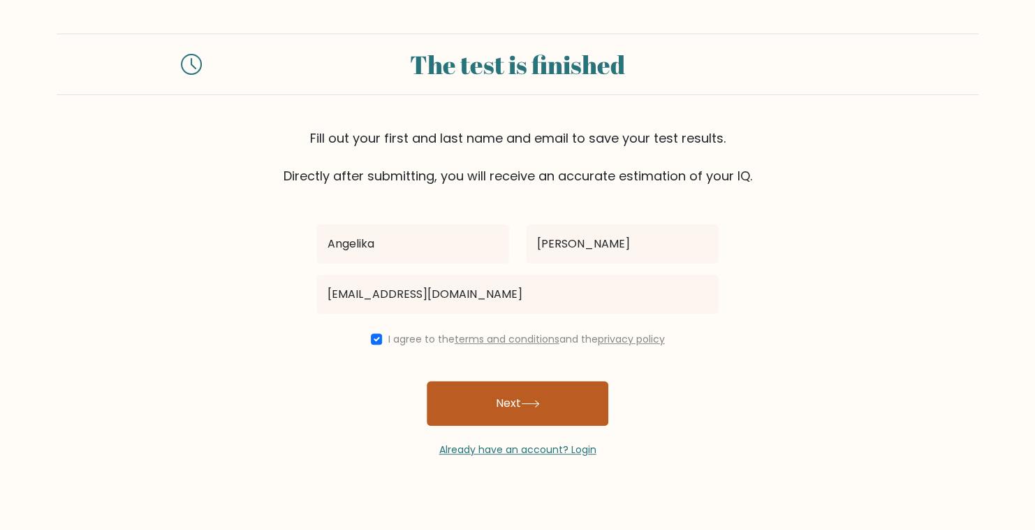
click at [470, 409] on button "Next" at bounding box center [518, 403] width 182 height 45
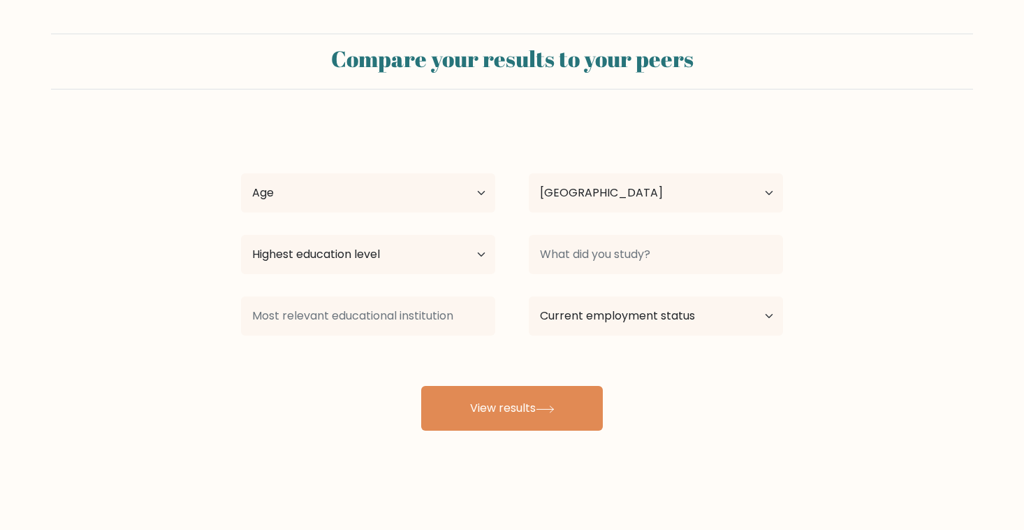
select select "PH"
click at [413, 186] on select "Age Under [DEMOGRAPHIC_DATA] [DEMOGRAPHIC_DATA] [DEMOGRAPHIC_DATA] [DEMOGRAPHIC…" at bounding box center [368, 192] width 254 height 39
select select "18_24"
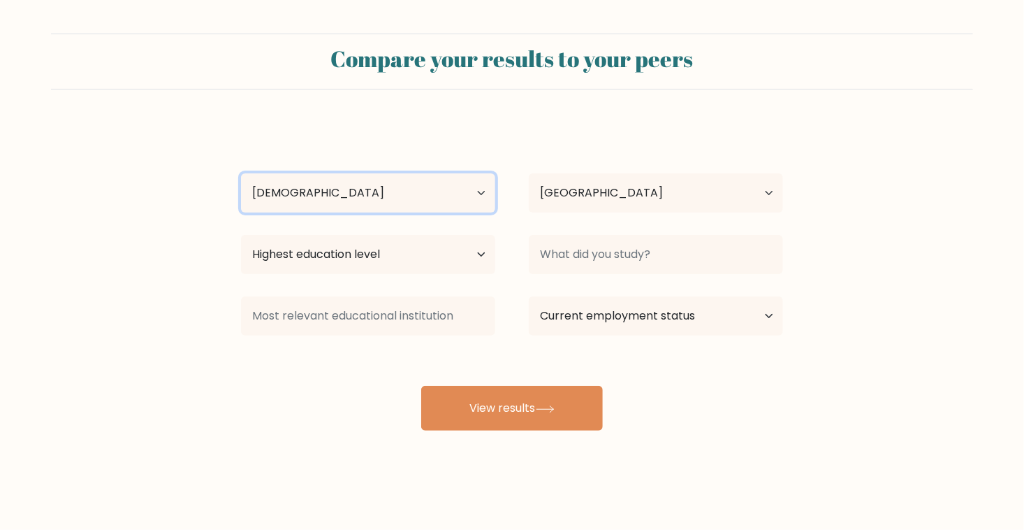
click at [241, 173] on select "Age Under [DEMOGRAPHIC_DATA] [DEMOGRAPHIC_DATA] [DEMOGRAPHIC_DATA] [DEMOGRAPHIC…" at bounding box center [368, 192] width 254 height 39
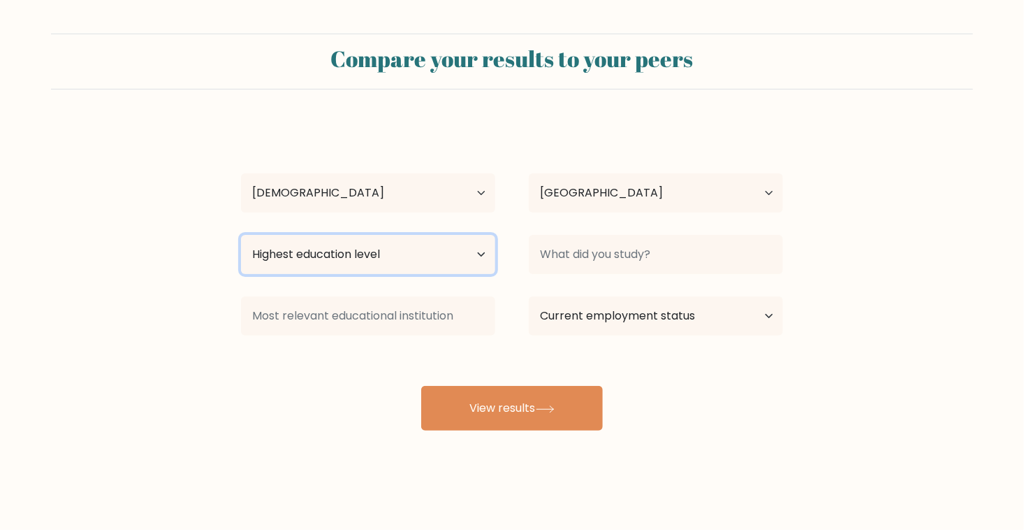
click at [435, 242] on select "Highest education level No schooling Primary Lower Secondary Upper Secondary Oc…" at bounding box center [368, 254] width 254 height 39
select select "bachelors_degree"
click at [241, 235] on select "Highest education level No schooling Primary Lower Secondary Upper Secondary Oc…" at bounding box center [368, 254] width 254 height 39
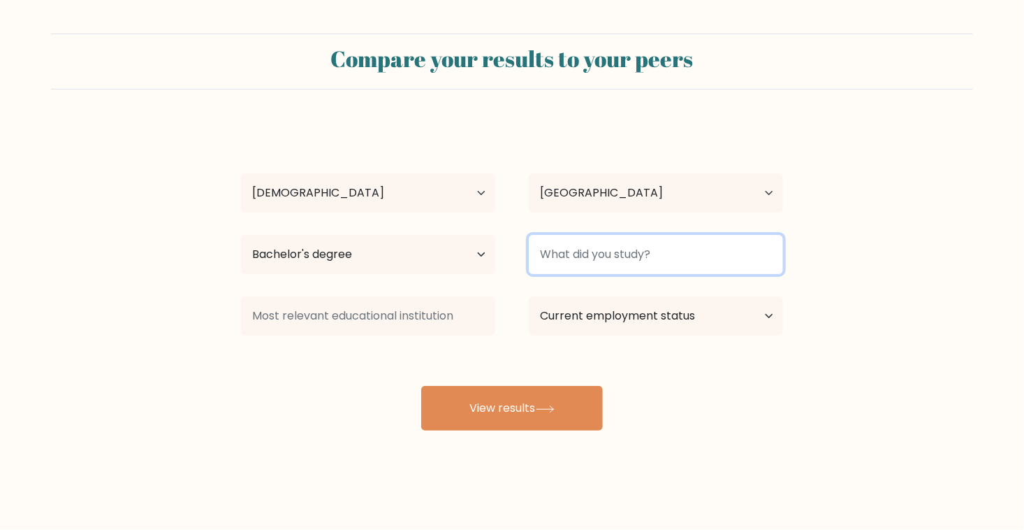
click at [595, 249] on input at bounding box center [656, 254] width 254 height 39
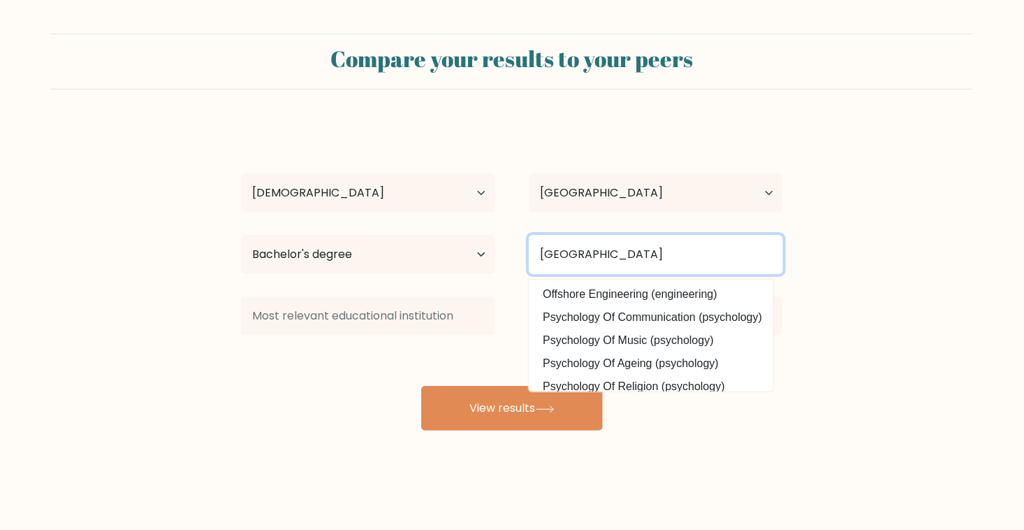
type input "[GEOGRAPHIC_DATA]"
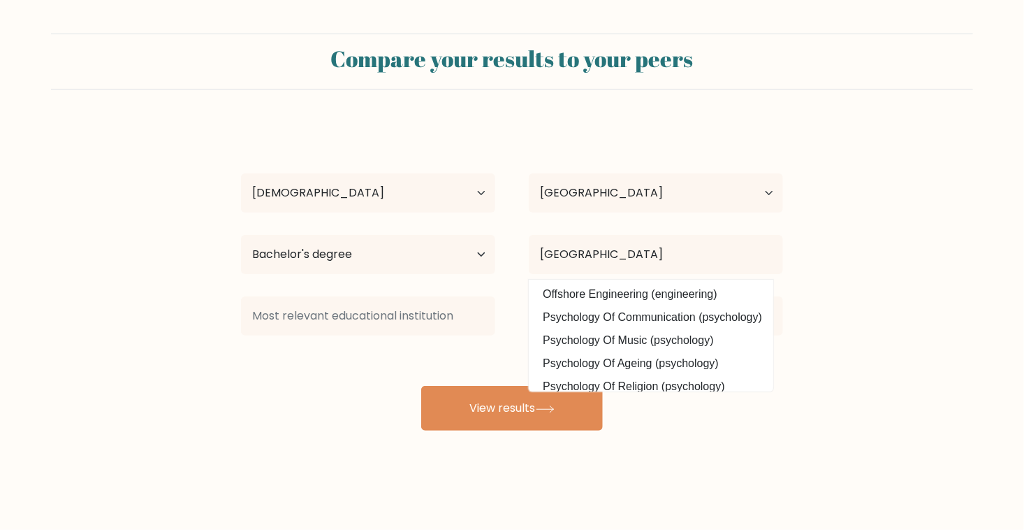
click at [490, 132] on div "[PERSON_NAME] Age Under [DEMOGRAPHIC_DATA] [DEMOGRAPHIC_DATA] [DEMOGRAPHIC_DATA…" at bounding box center [512, 276] width 559 height 307
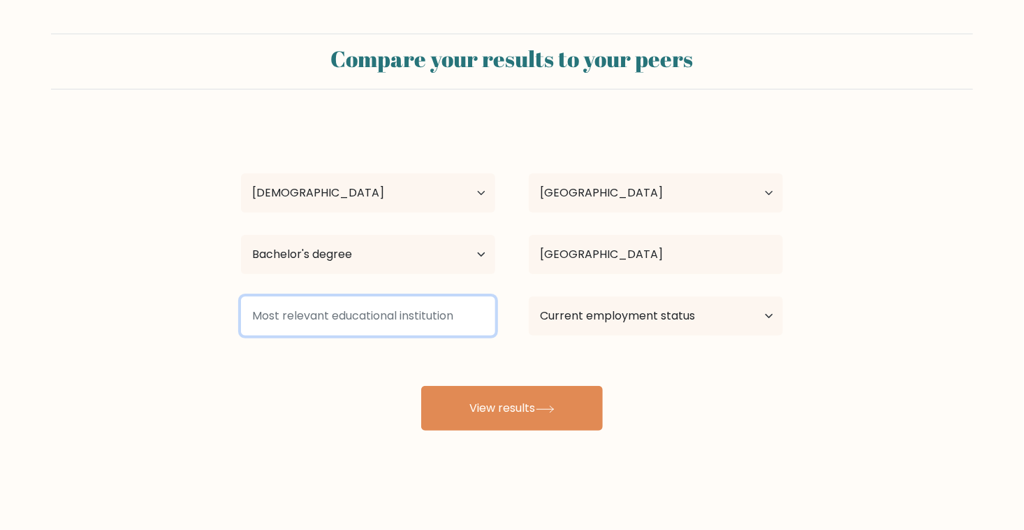
click at [450, 306] on input at bounding box center [368, 315] width 254 height 39
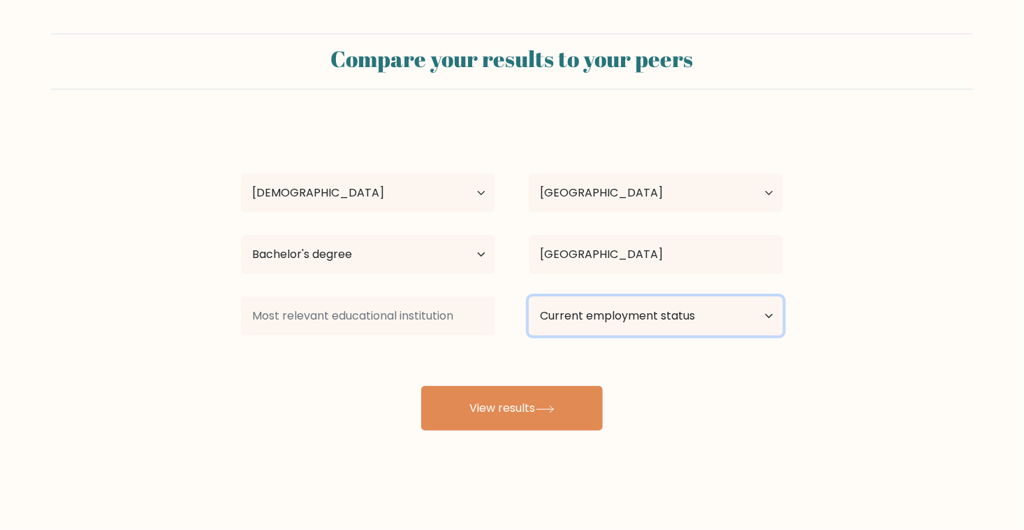
click at [682, 320] on select "Current employment status Employed Student Retired Other / prefer not to answer" at bounding box center [656, 315] width 254 height 39
select select "employed"
click at [529, 296] on select "Current employment status Employed Student Retired Other / prefer not to answer" at bounding box center [656, 315] width 254 height 39
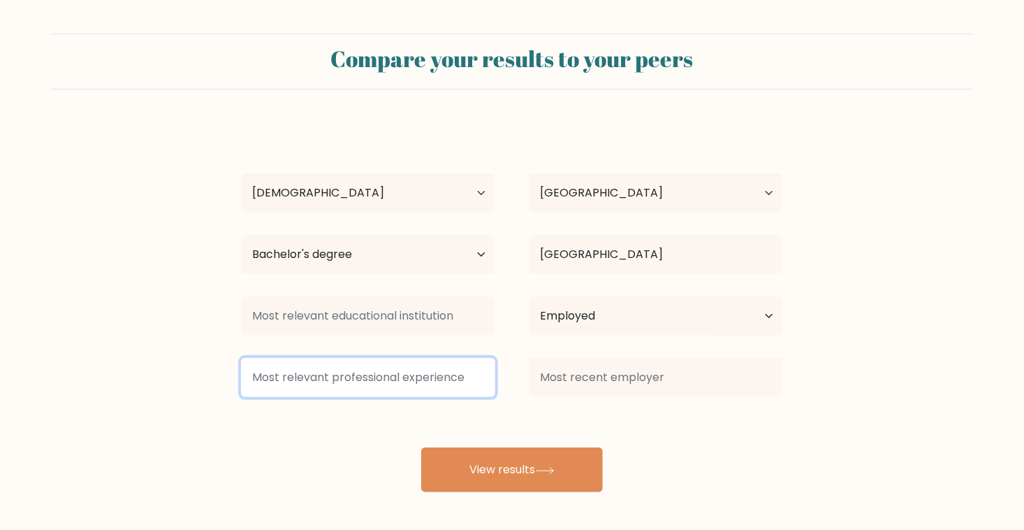
click at [442, 378] on input at bounding box center [368, 377] width 254 height 39
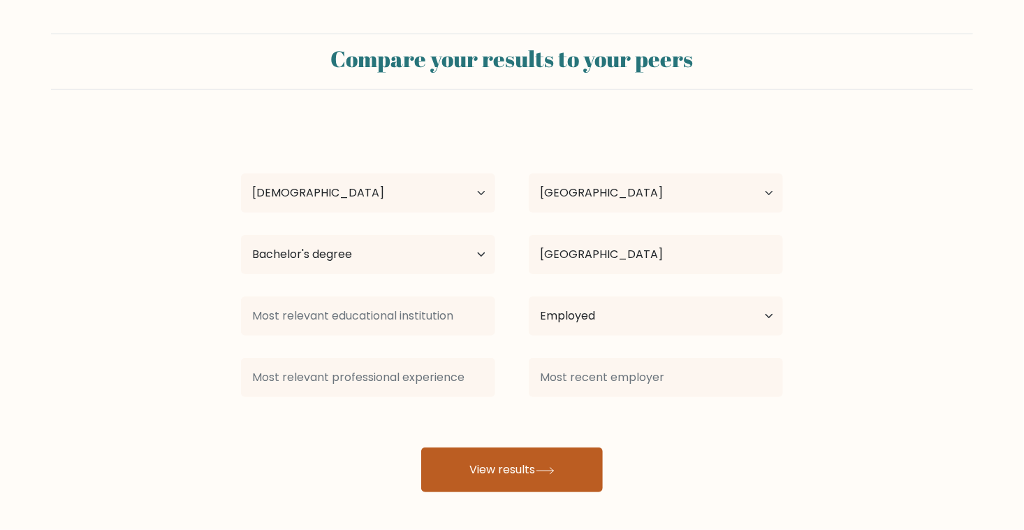
click at [576, 471] on button "View results" at bounding box center [512, 469] width 182 height 45
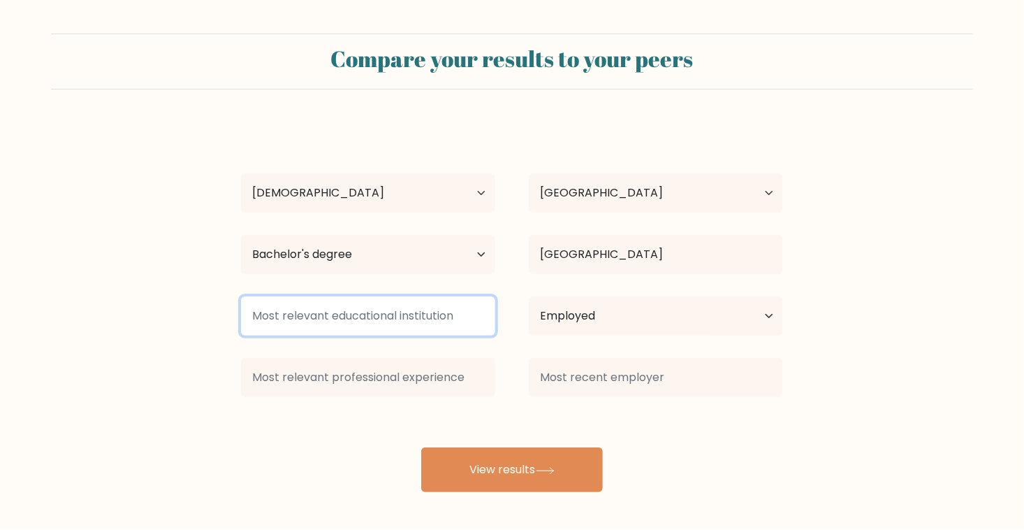
click at [333, 304] on input at bounding box center [368, 315] width 254 height 39
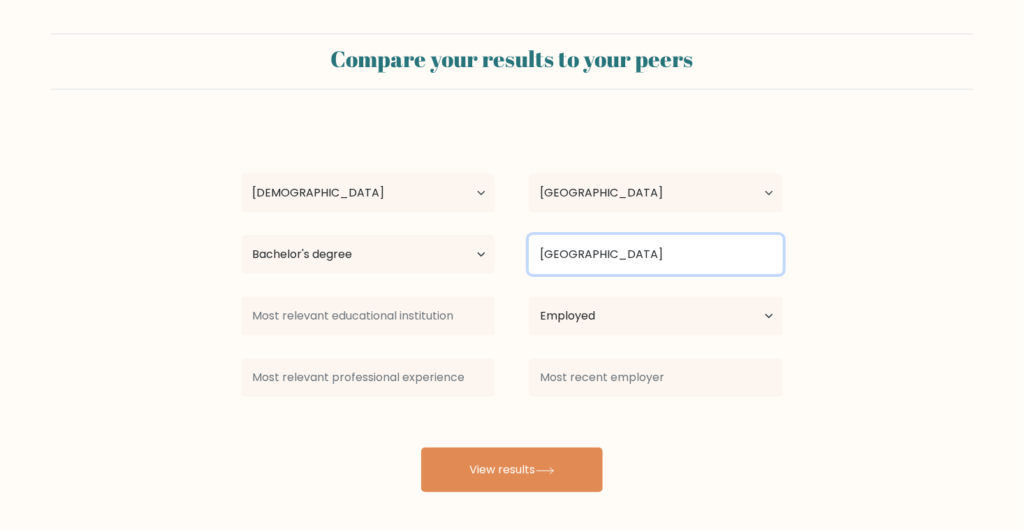
click at [580, 253] on input "[GEOGRAPHIC_DATA]" at bounding box center [656, 254] width 254 height 39
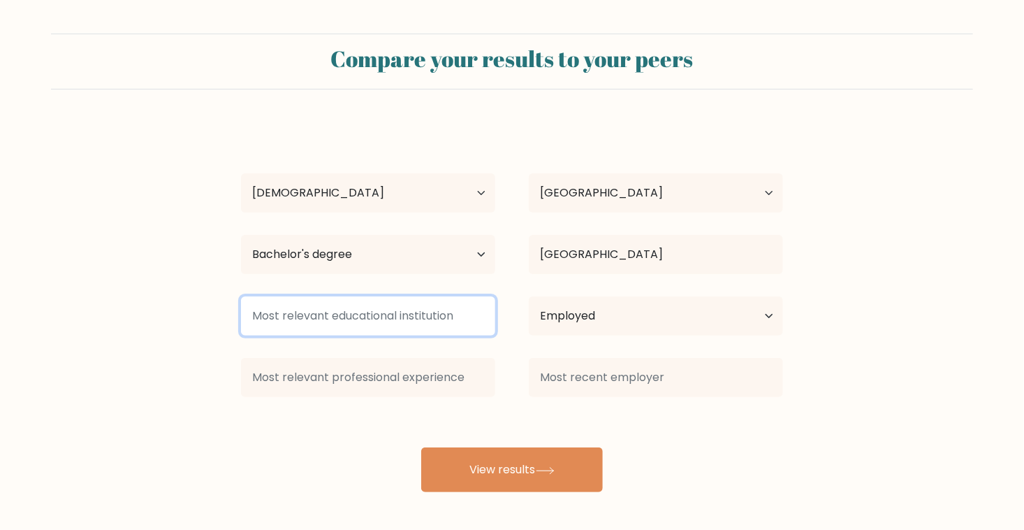
click at [416, 314] on input at bounding box center [368, 315] width 254 height 39
paste input "[GEOGRAPHIC_DATA]"
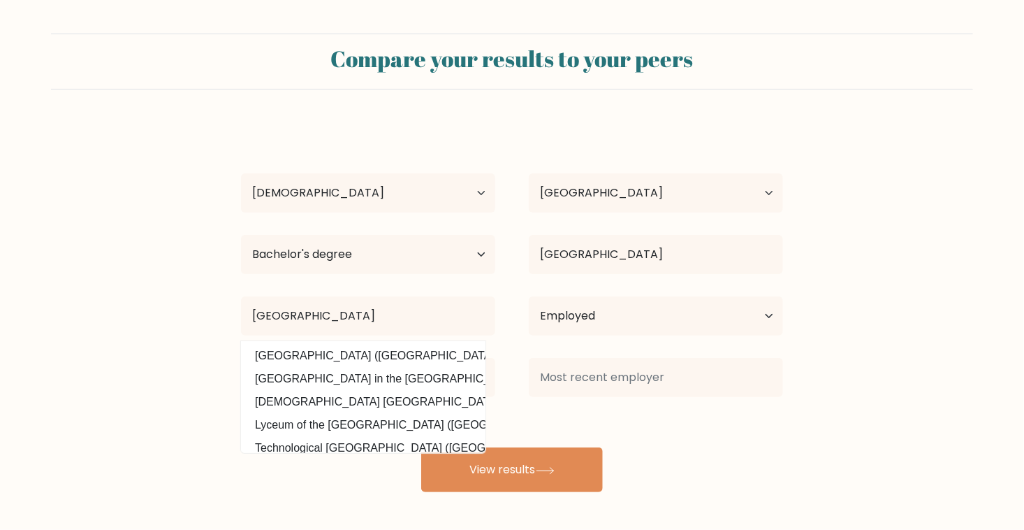
click at [426, 387] on option "[GEOGRAPHIC_DATA] in the [GEOGRAPHIC_DATA] ([GEOGRAPHIC_DATA])" at bounding box center [364, 379] width 238 height 22
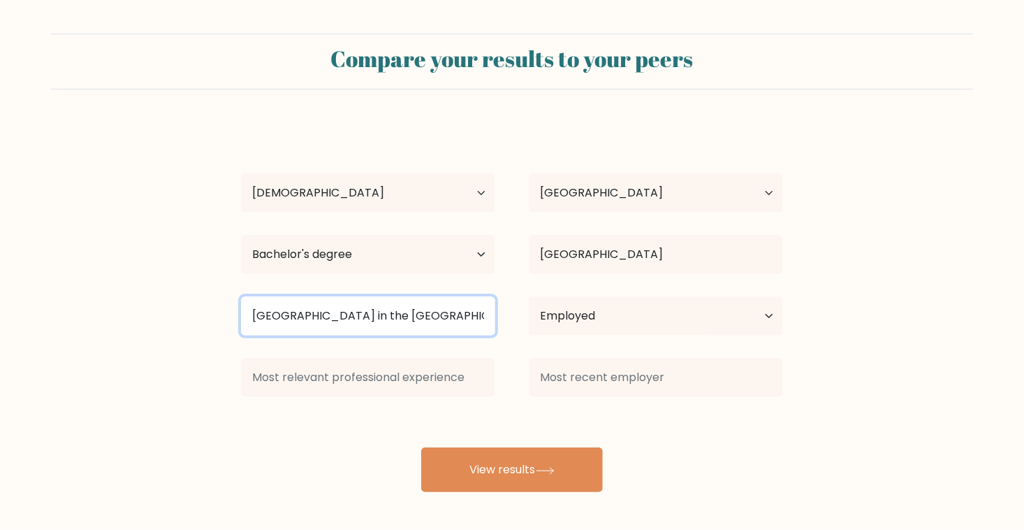
click at [430, 310] on input "[GEOGRAPHIC_DATA] in the [GEOGRAPHIC_DATA]" at bounding box center [368, 315] width 254 height 39
paste input "[GEOGRAPHIC_DATA]"
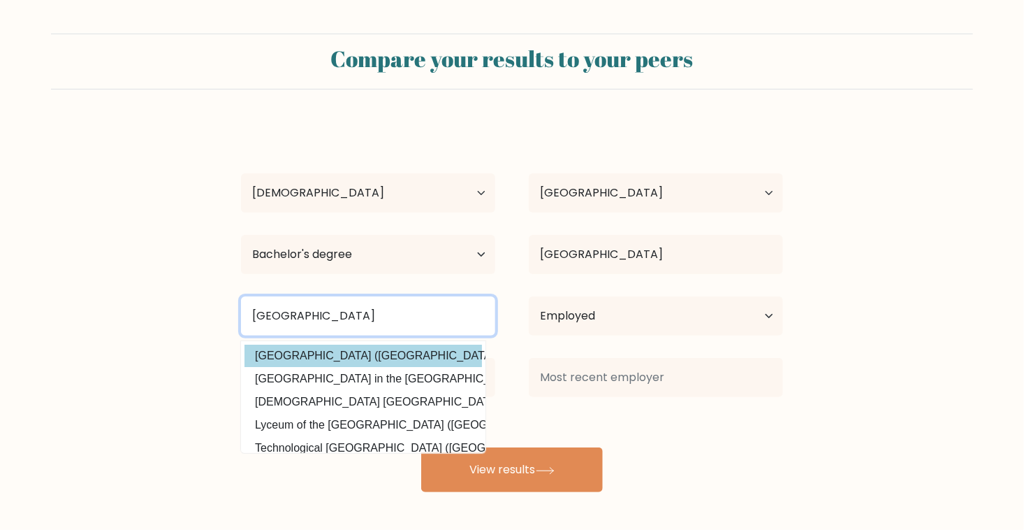
type input "[GEOGRAPHIC_DATA]"
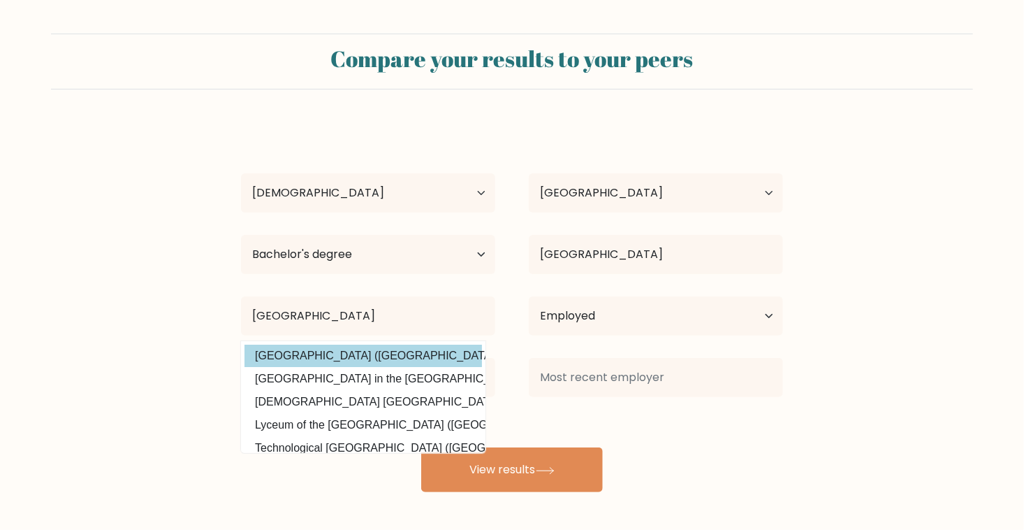
click at [340, 360] on option "[GEOGRAPHIC_DATA] ([GEOGRAPHIC_DATA])" at bounding box center [364, 355] width 238 height 22
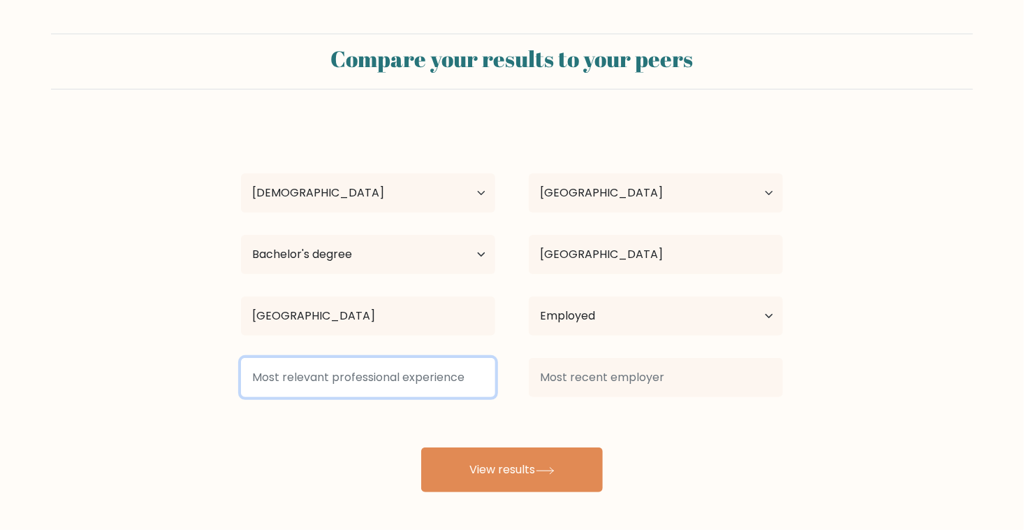
click at [349, 386] on input at bounding box center [368, 377] width 254 height 39
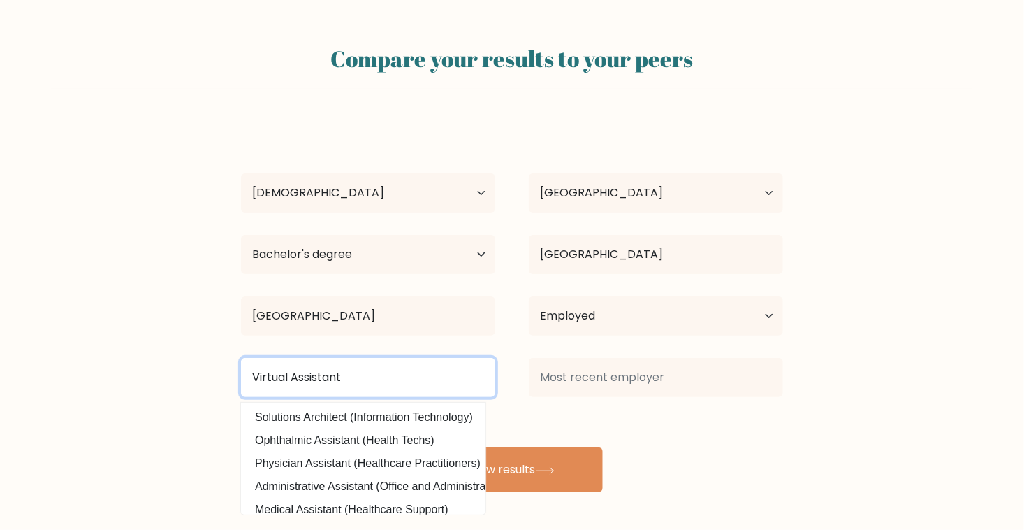
type input "Virtual Assistant"
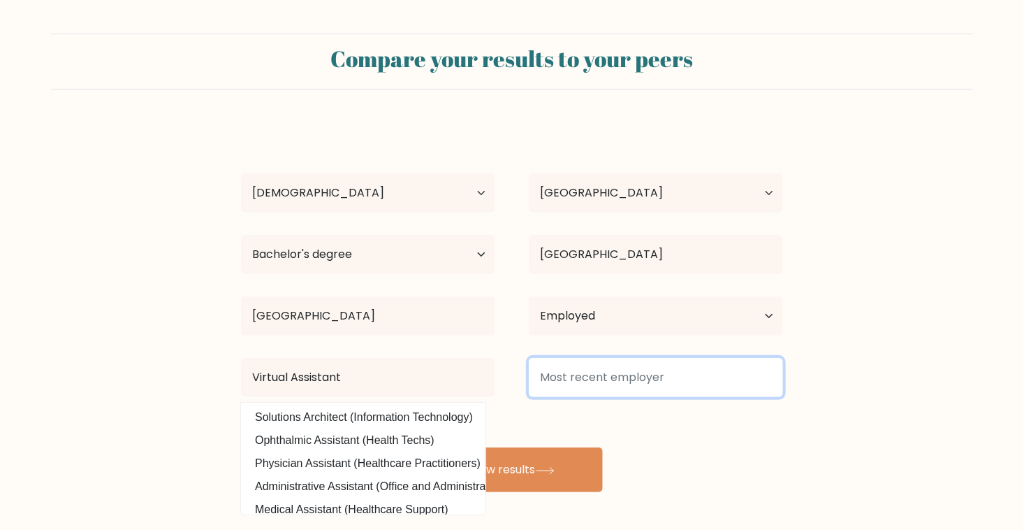
click at [618, 368] on input at bounding box center [656, 377] width 254 height 39
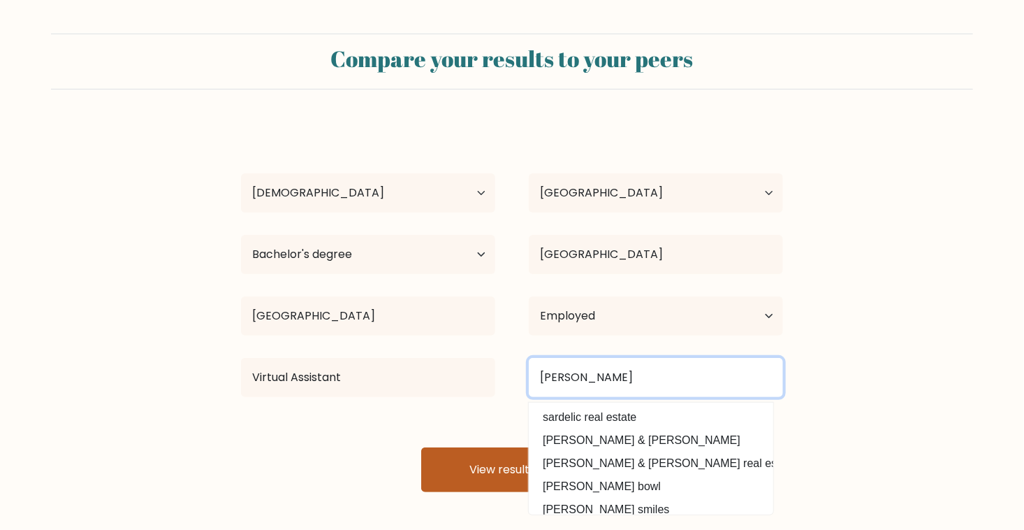
type input "[PERSON_NAME]"
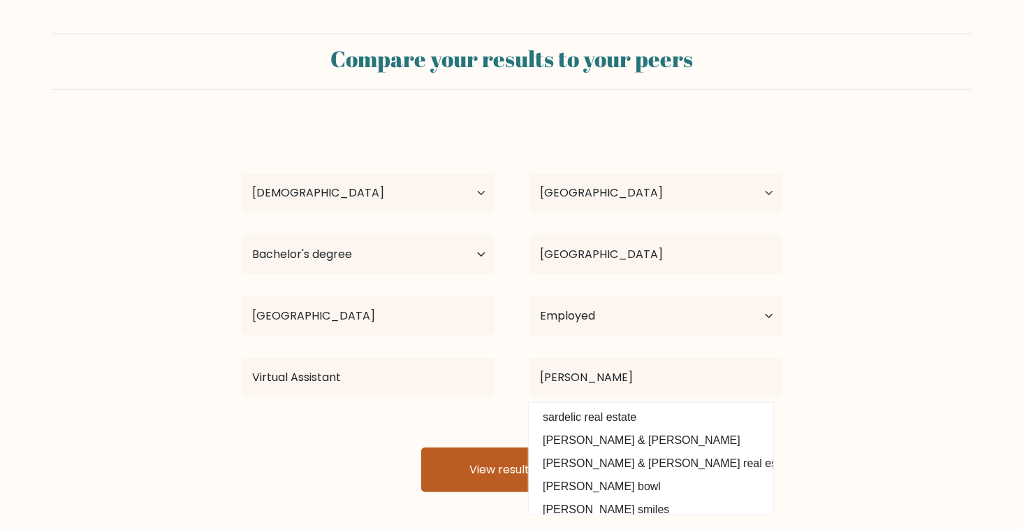
click at [467, 463] on button "View results" at bounding box center [512, 469] width 182 height 45
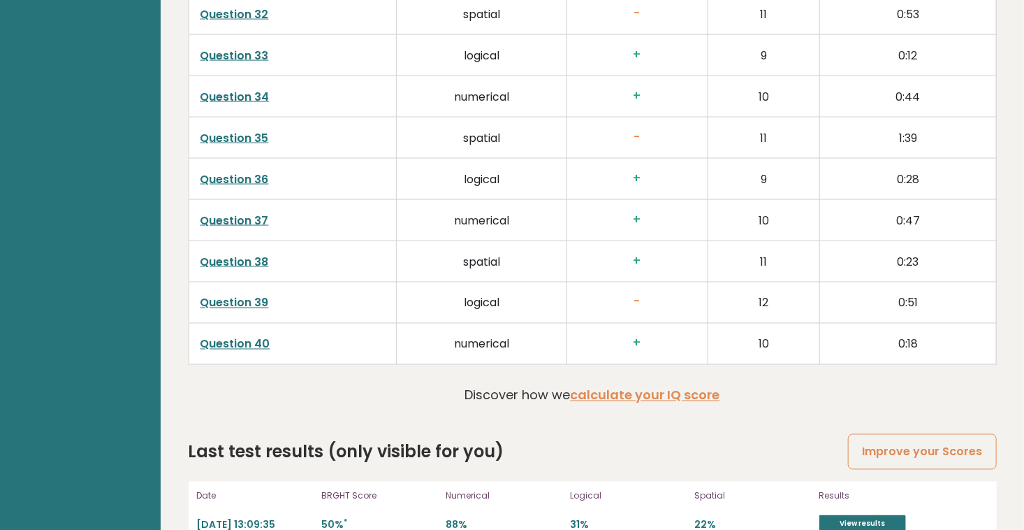
scroll to position [3561, 0]
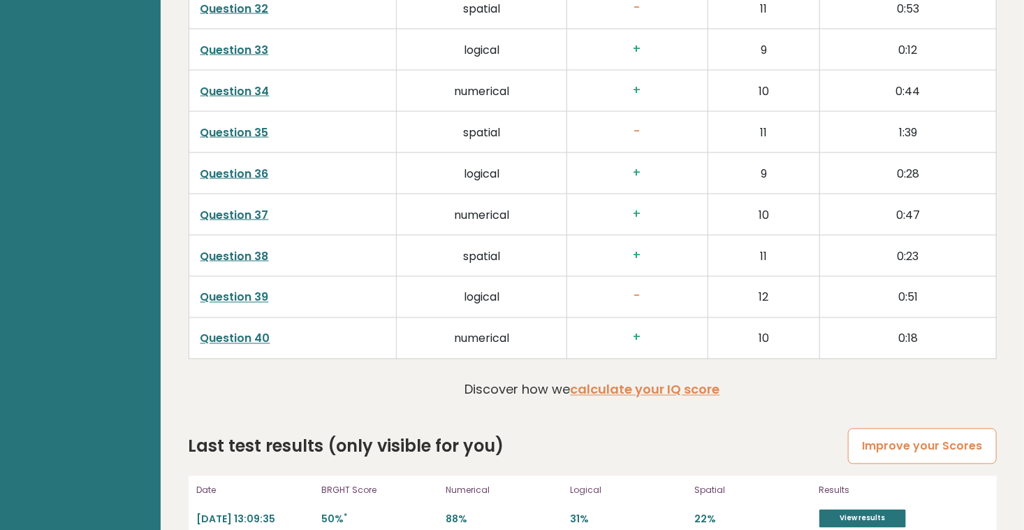
click at [913, 435] on link "Improve your Scores" at bounding box center [922, 446] width 148 height 36
